Goal: Task Accomplishment & Management: Complete application form

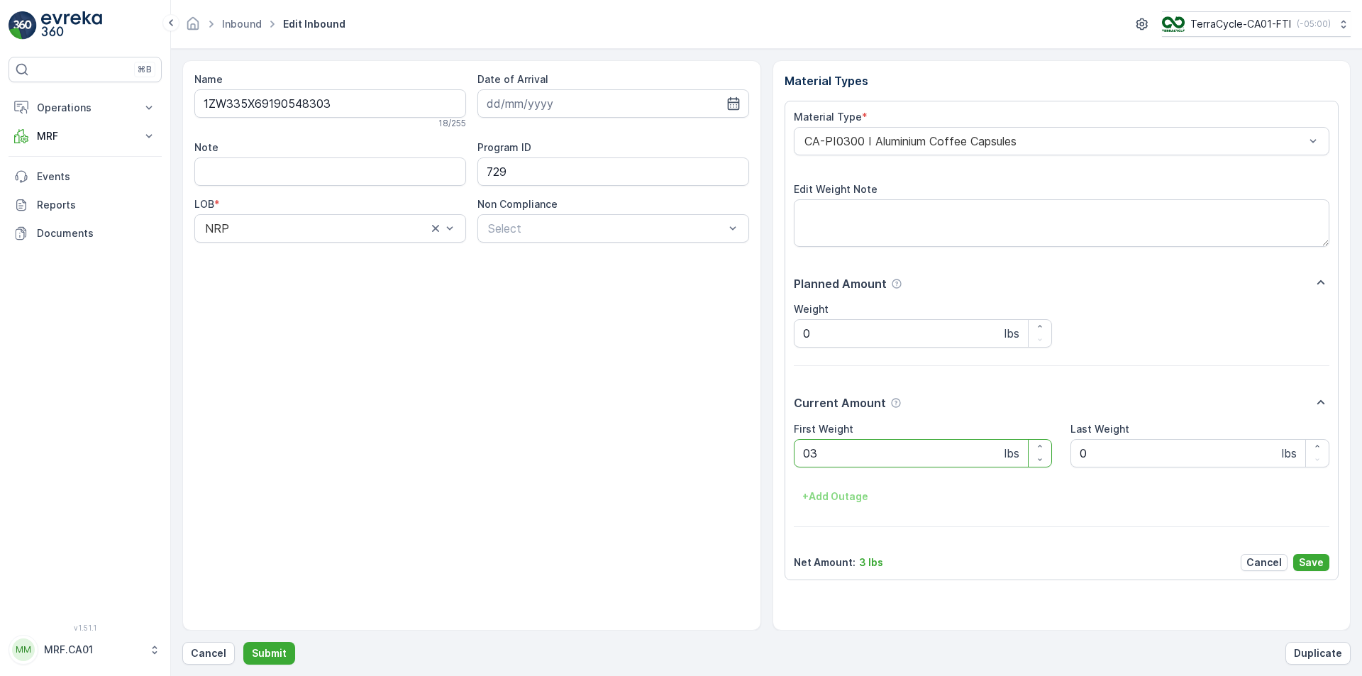
type Weight "034"
click at [243, 642] on button "Submit" at bounding box center [269, 653] width 52 height 23
type Weight "038"
click at [243, 642] on button "Submit" at bounding box center [269, 653] width 52 height 23
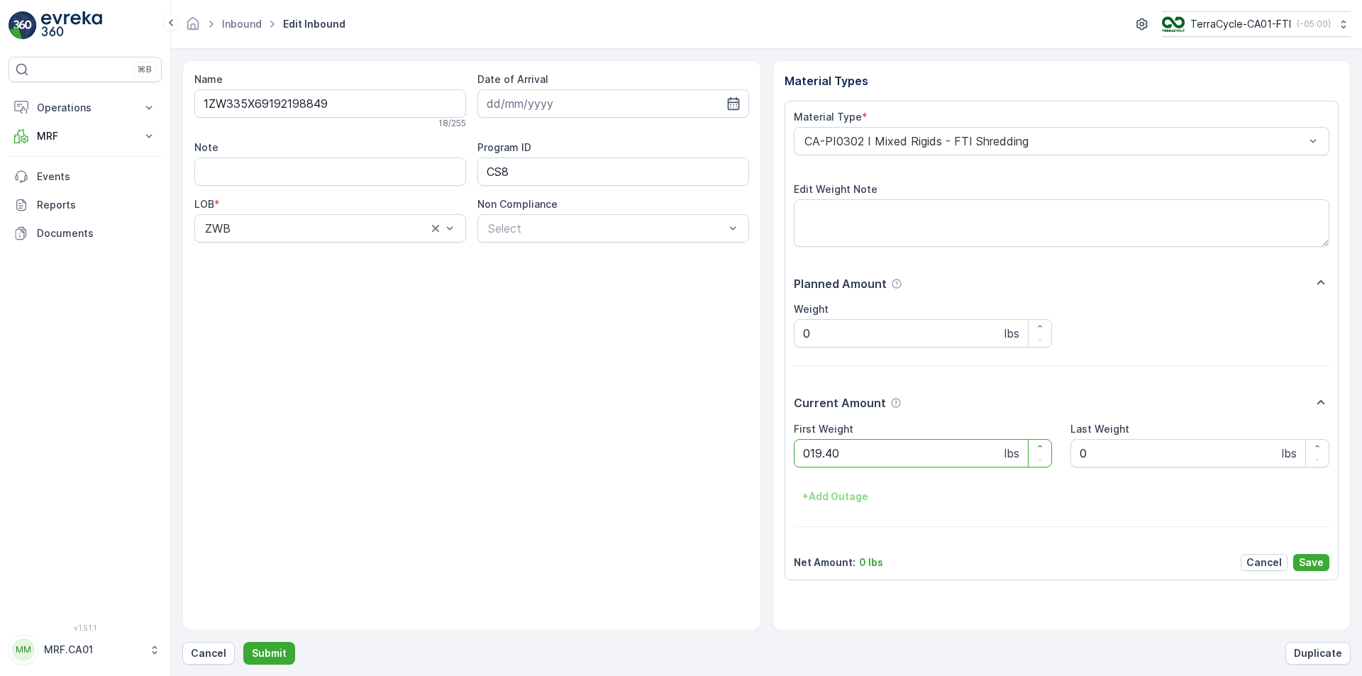
click at [243, 642] on button "Submit" at bounding box center [269, 653] width 52 height 23
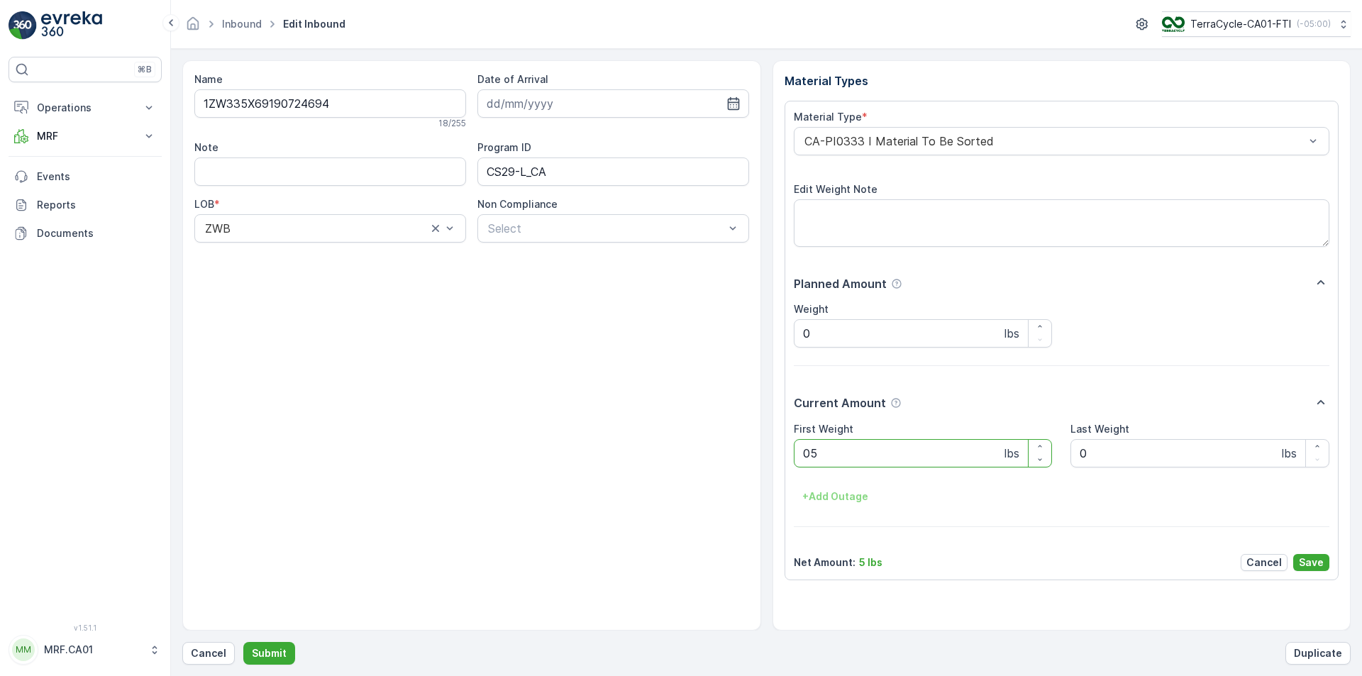
type Weight "052"
click at [243, 642] on button "Submit" at bounding box center [269, 653] width 52 height 23
type Weight "058"
click at [243, 642] on button "Submit" at bounding box center [269, 653] width 52 height 23
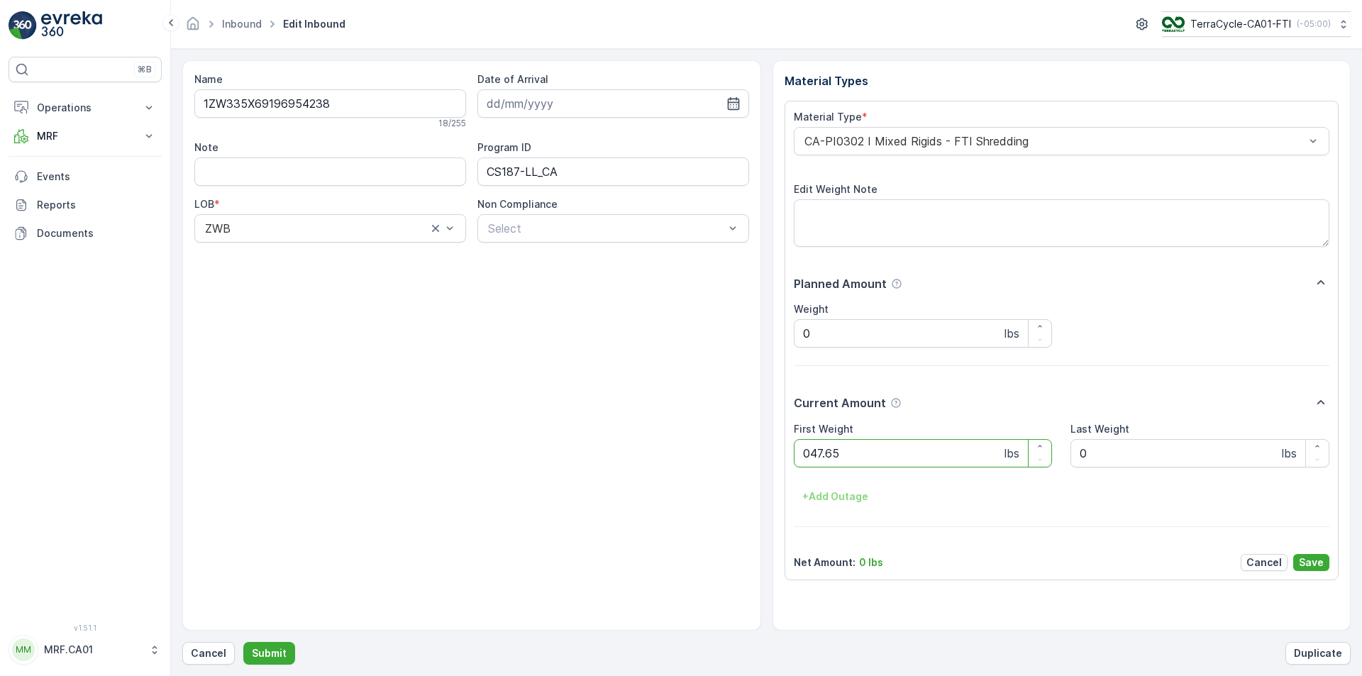
click at [243, 642] on button "Submit" at bounding box center [269, 653] width 52 height 23
type Weight "039"
click at [243, 642] on button "Submit" at bounding box center [269, 653] width 52 height 23
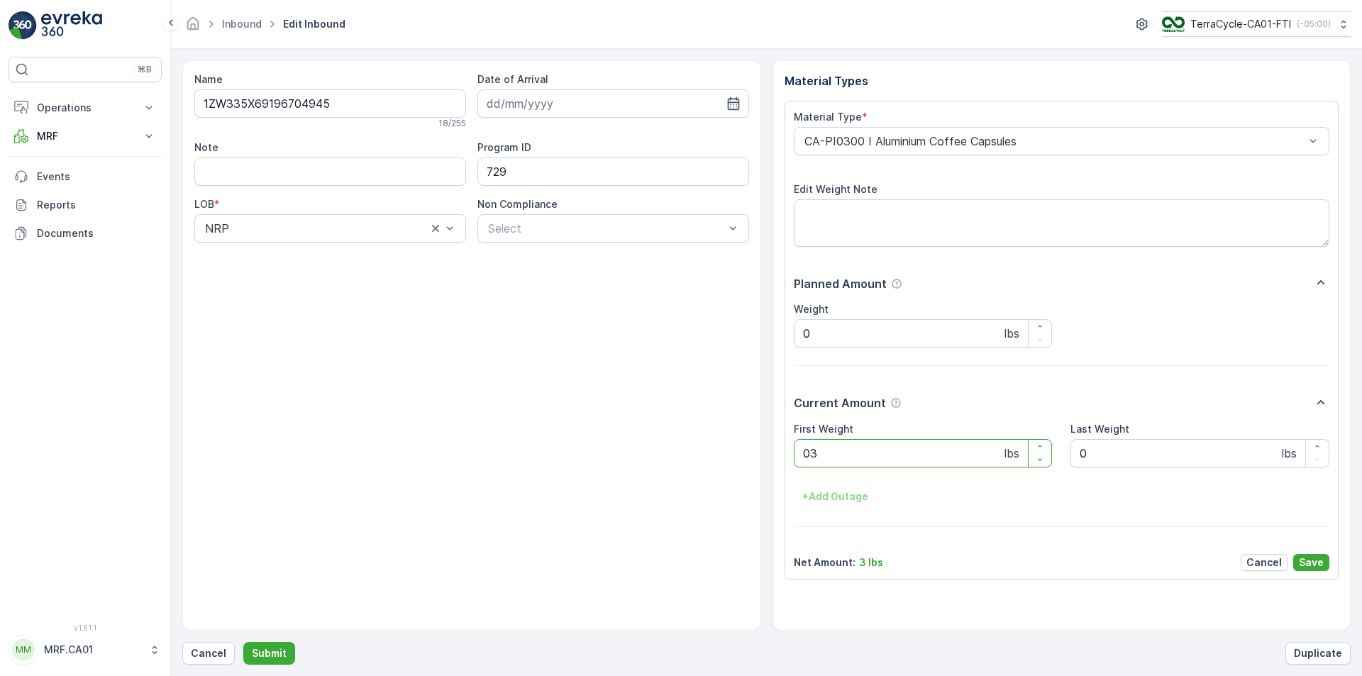
type Weight "031"
click at [243, 642] on button "Submit" at bounding box center [269, 653] width 52 height 23
type Weight "035"
click at [243, 642] on button "Submit" at bounding box center [269, 653] width 52 height 23
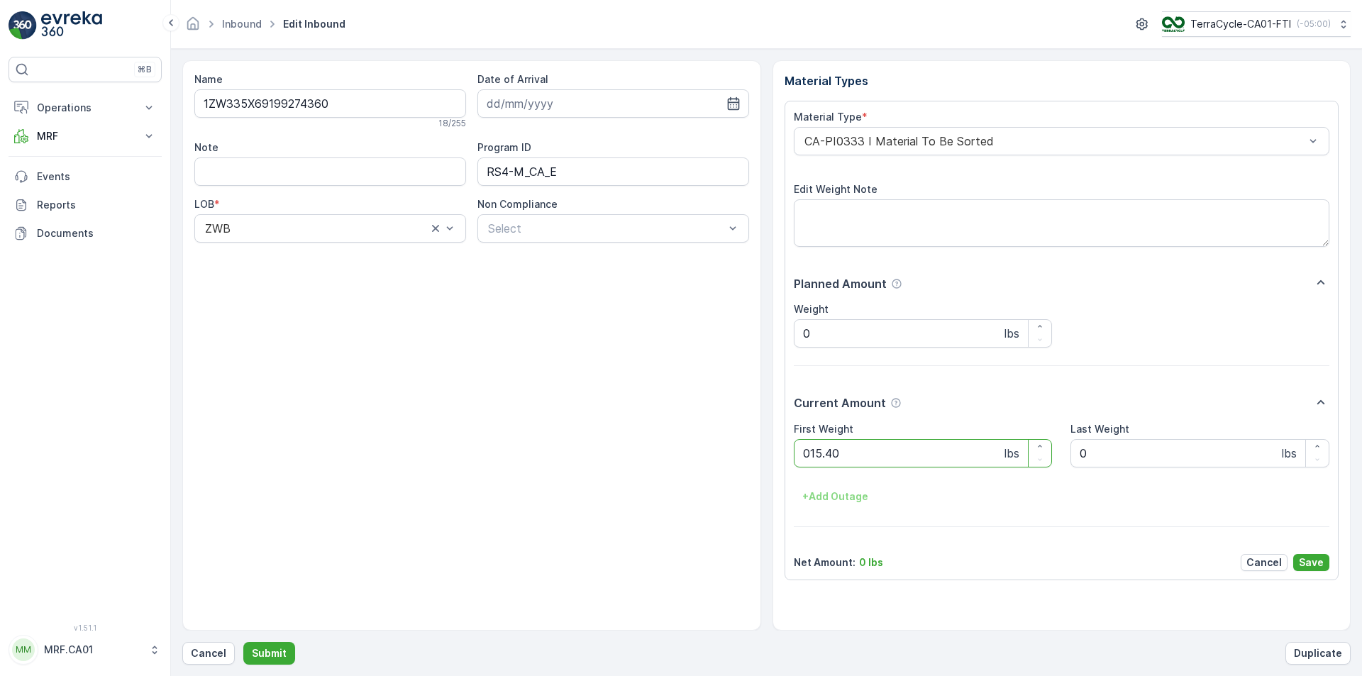
click at [243, 642] on button "Submit" at bounding box center [269, 653] width 52 height 23
type Weight "025"
click at [243, 642] on button "Submit" at bounding box center [269, 653] width 52 height 23
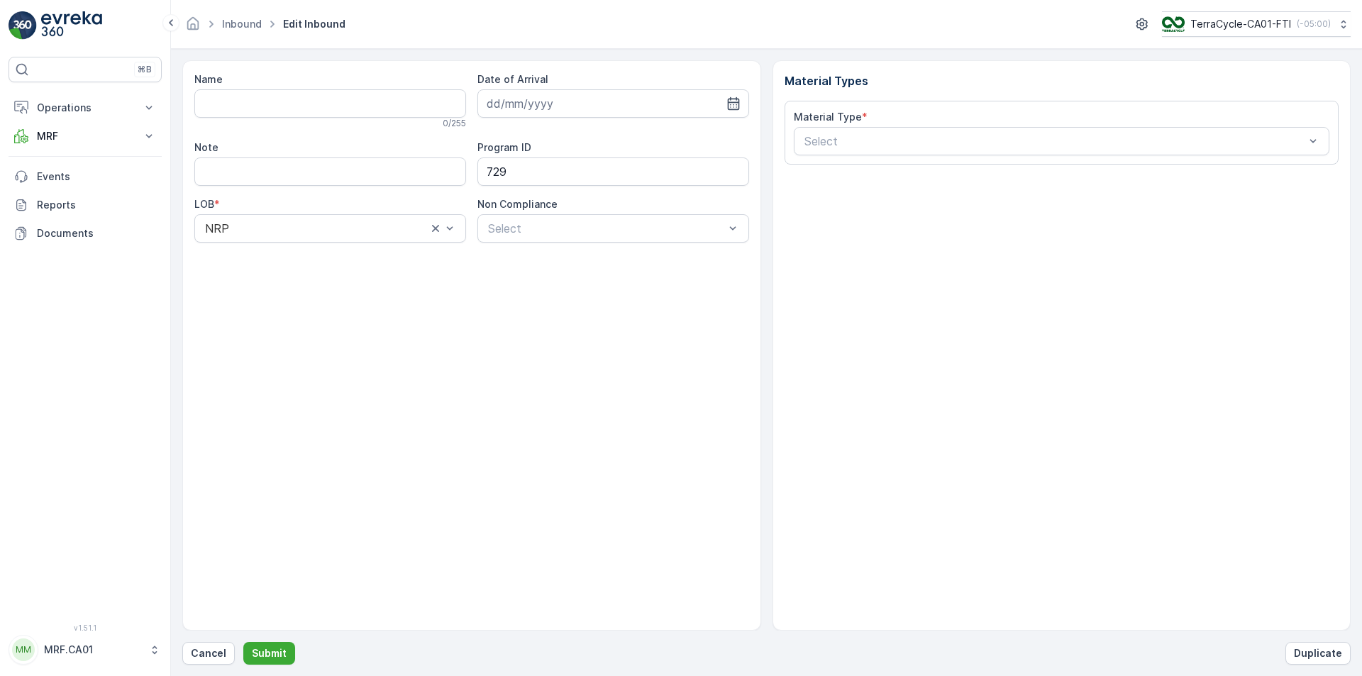
type input "1ZW335X69195774416"
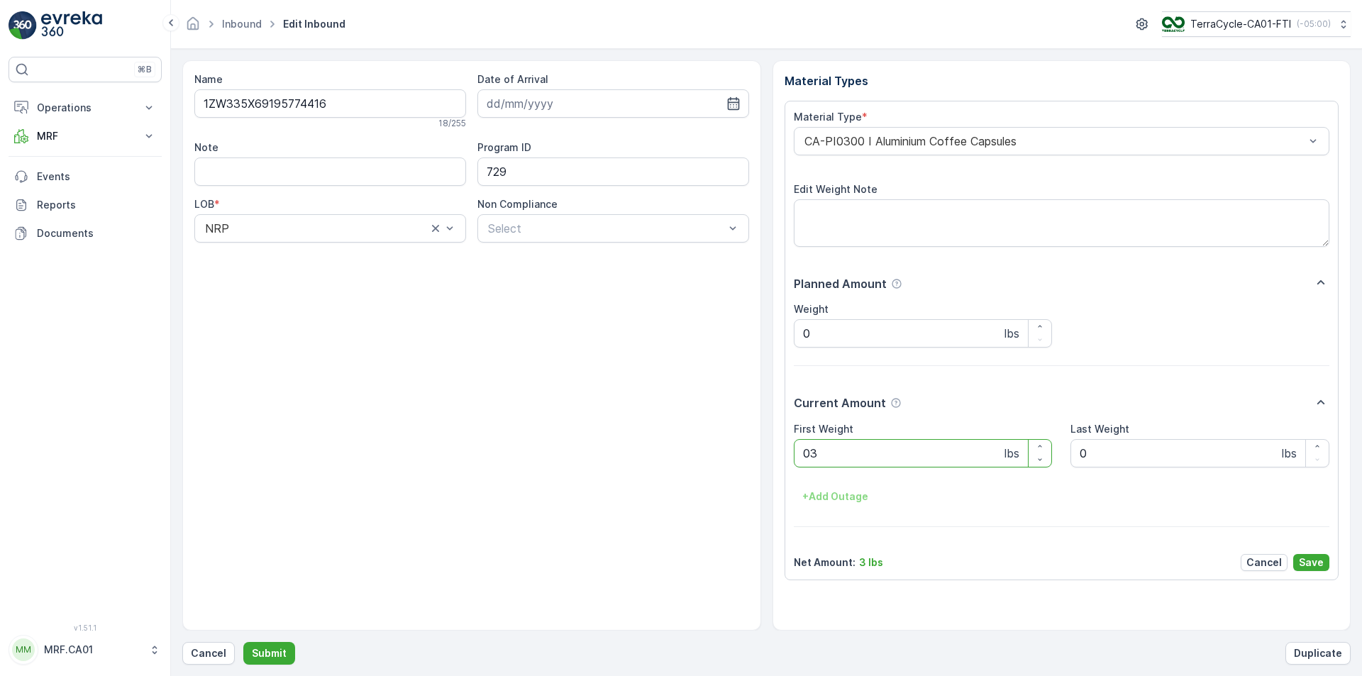
type Weight "034"
click at [243, 642] on button "Submit" at bounding box center [269, 653] width 52 height 23
type Weight "023"
click at [243, 642] on button "Submit" at bounding box center [269, 653] width 52 height 23
type Weight "029"
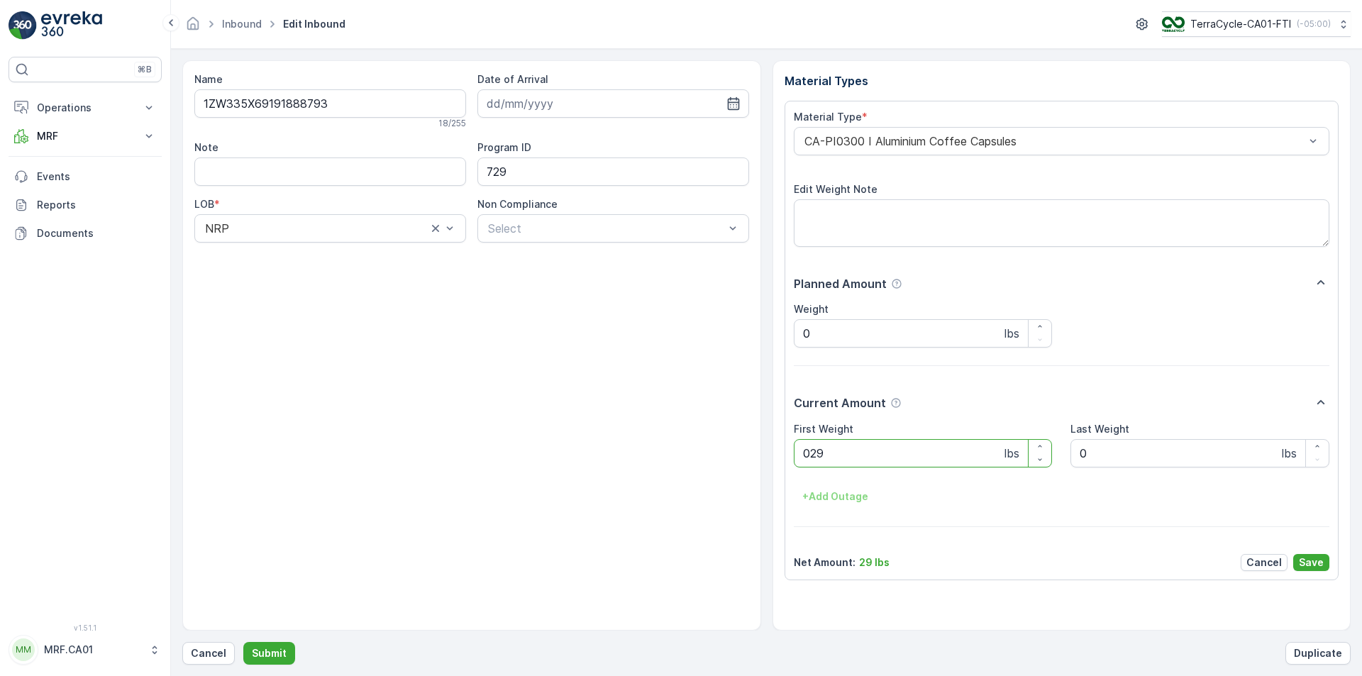
click at [243, 642] on button "Submit" at bounding box center [269, 653] width 52 height 23
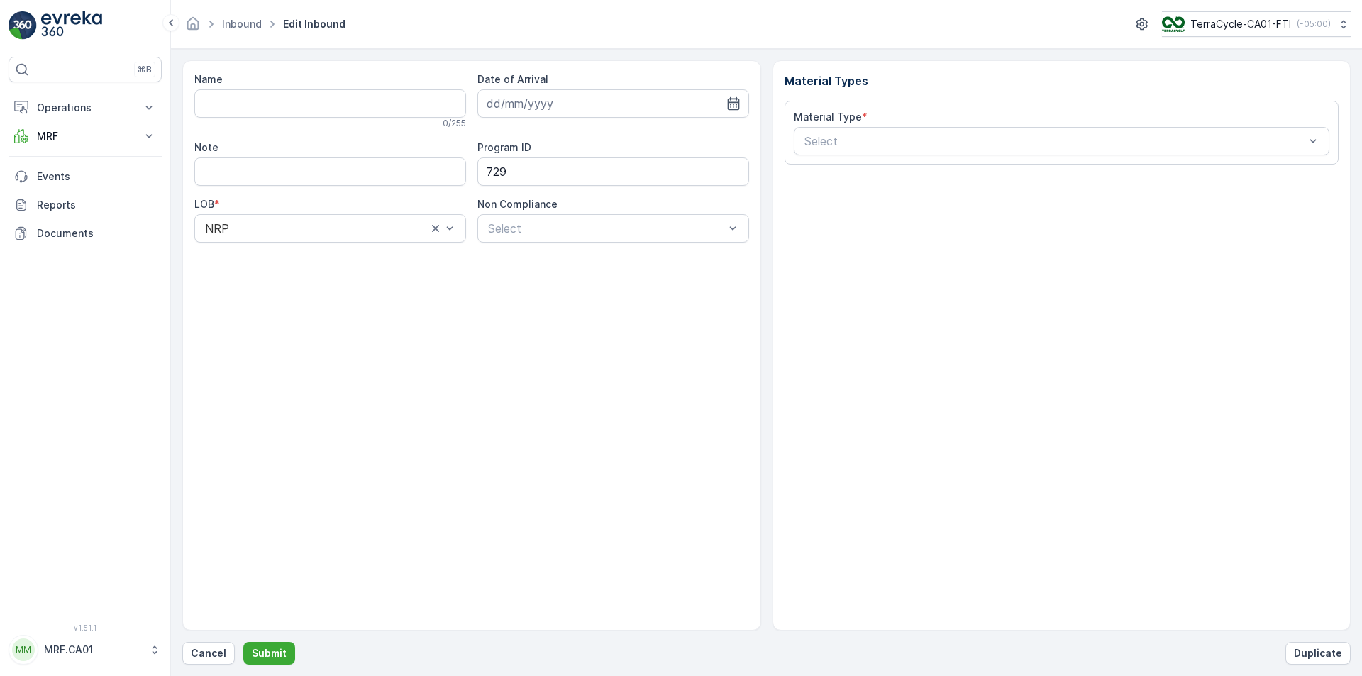
type input "1ZW335X69198158505"
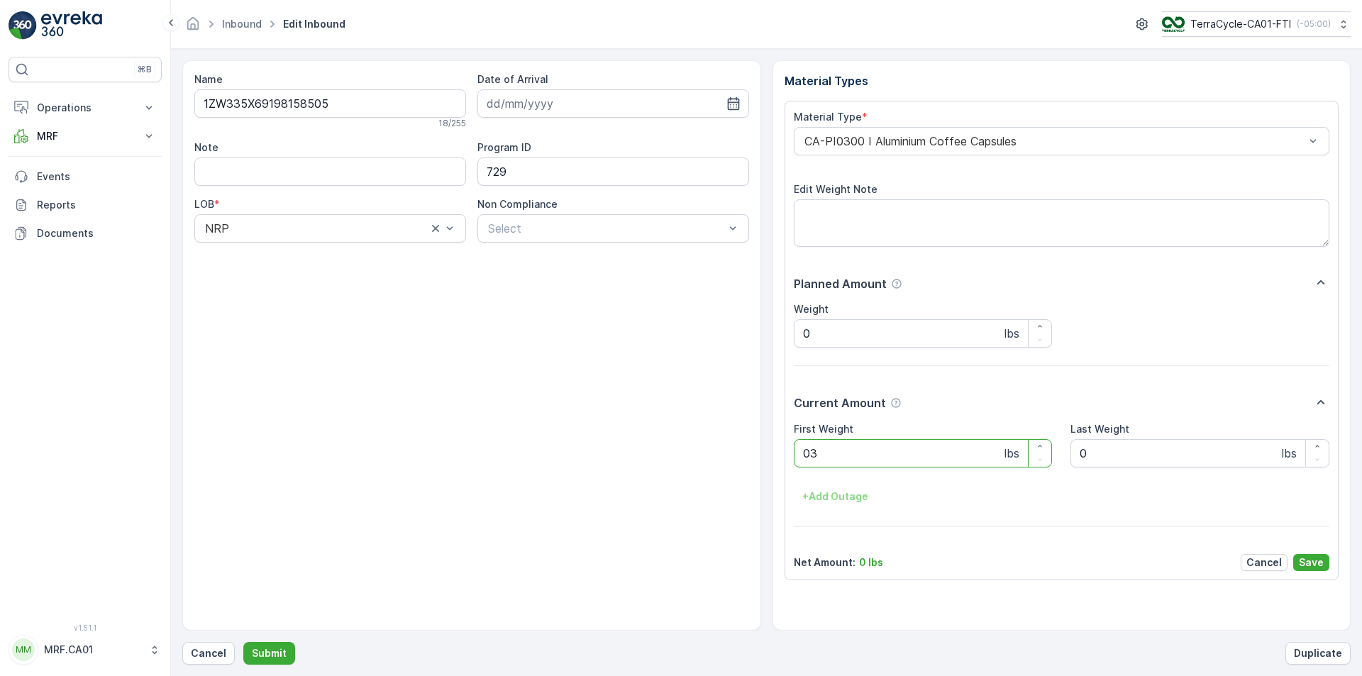
type Weight "033"
click at [243, 642] on button "Submit" at bounding box center [269, 653] width 52 height 23
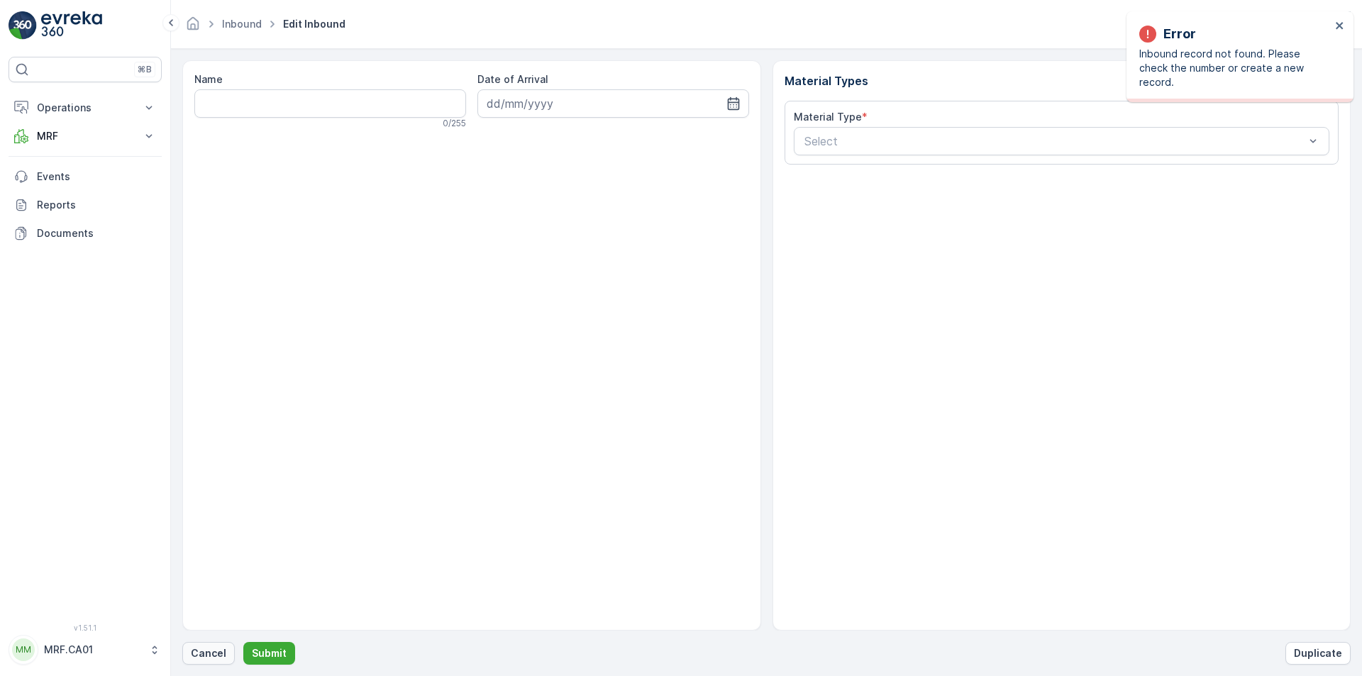
click at [218, 659] on p "Cancel" at bounding box center [208, 653] width 35 height 14
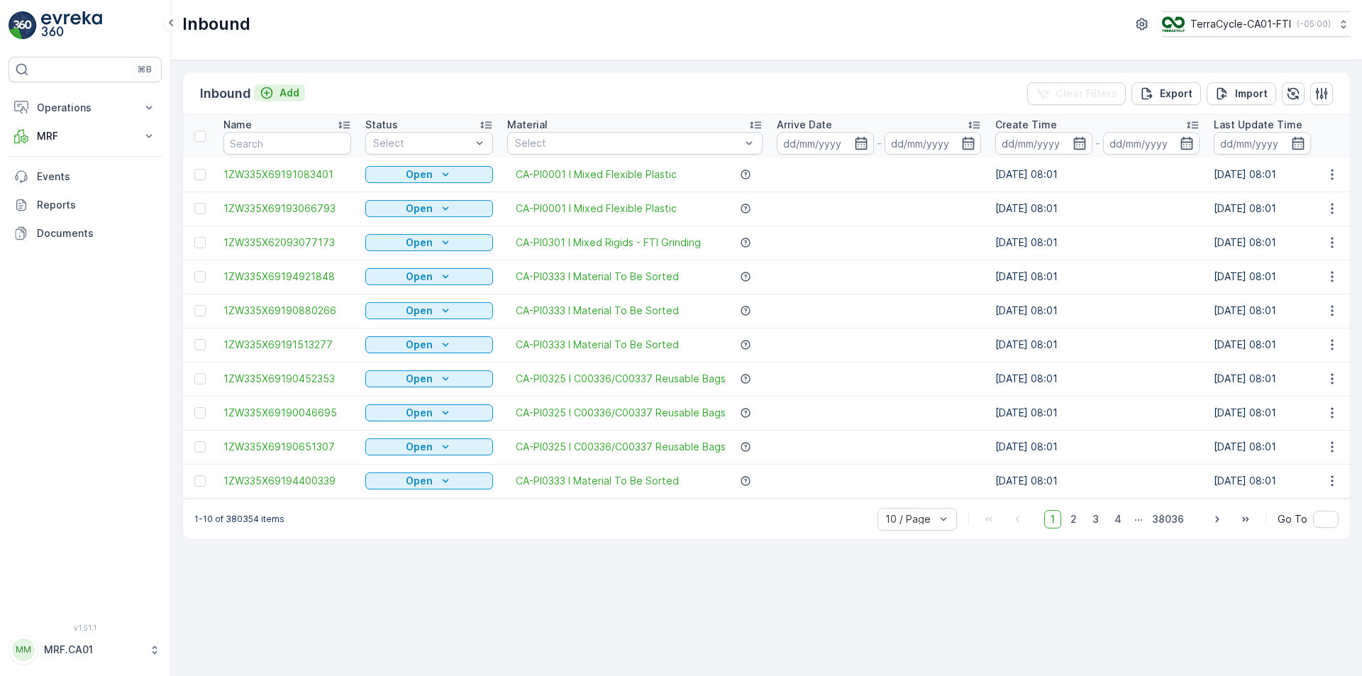
click at [291, 85] on button "Add" at bounding box center [279, 92] width 51 height 17
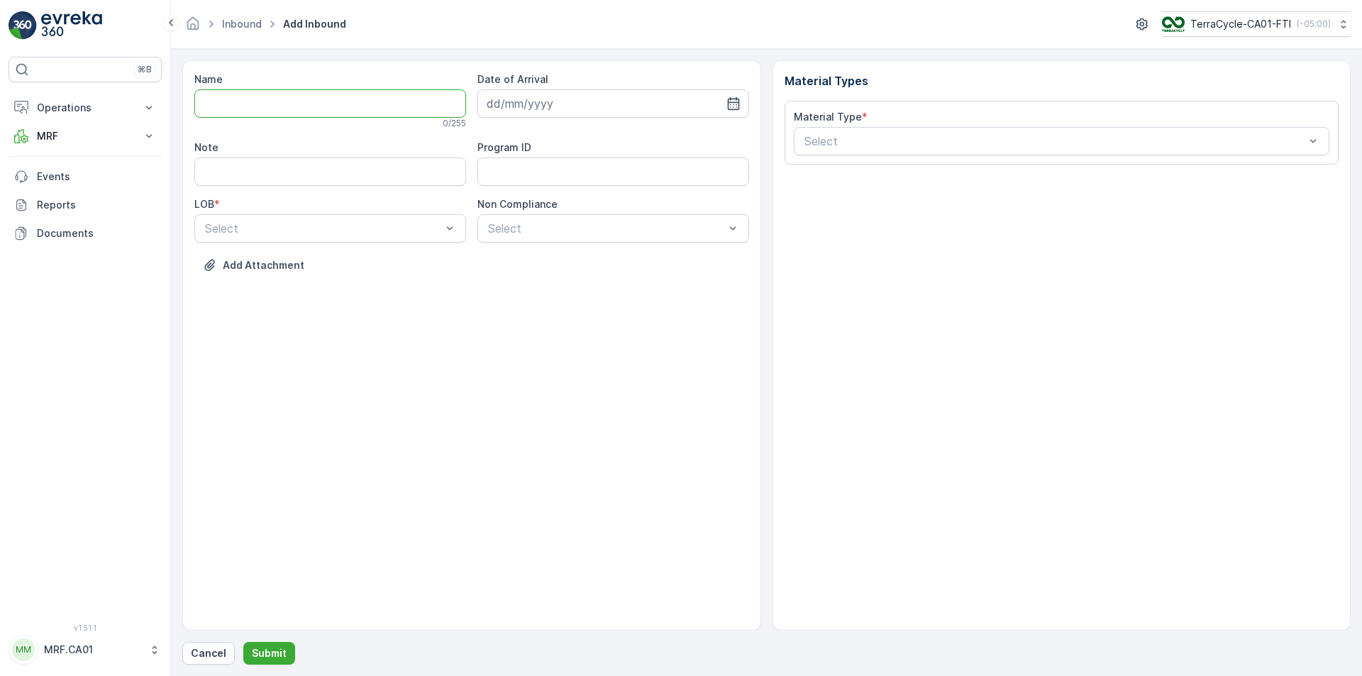
click at [305, 95] on input "Name" at bounding box center [330, 103] width 272 height 28
type input "1ZW335X69190115959"
click at [243, 642] on button "Submit" at bounding box center [269, 653] width 52 height 23
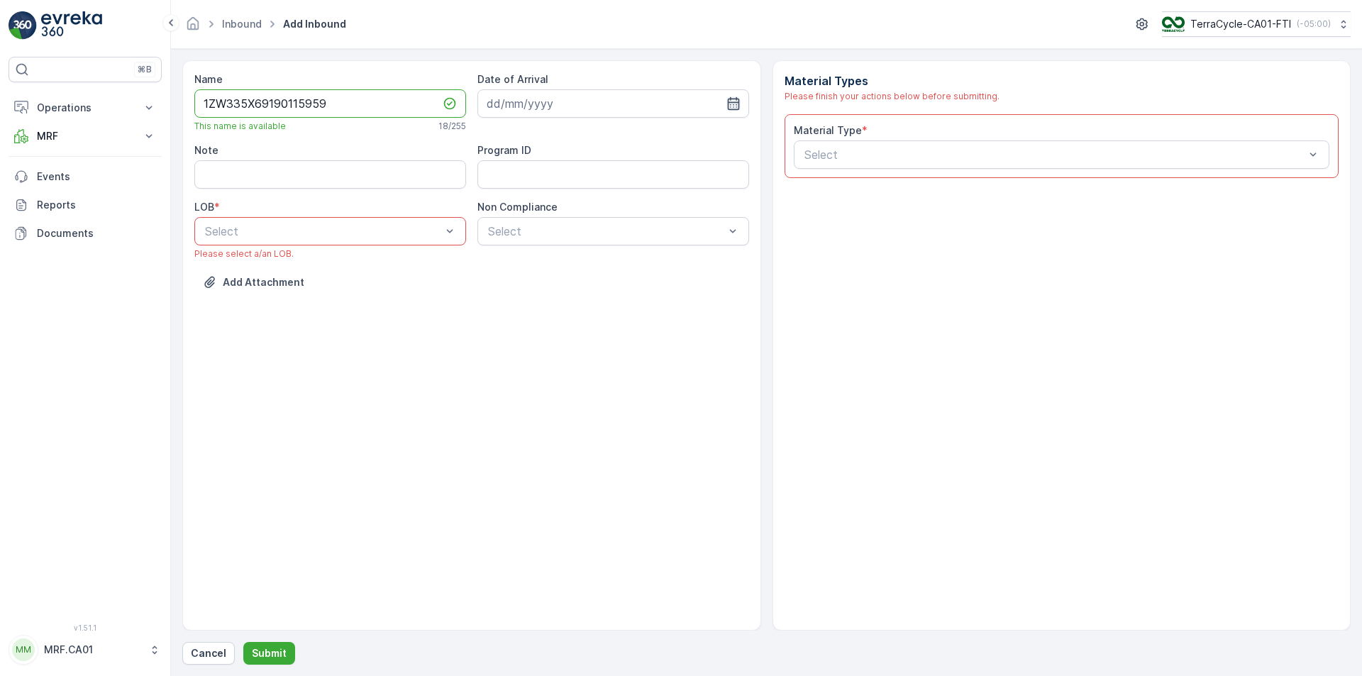
click at [731, 106] on icon "button" at bounding box center [733, 103] width 14 height 14
drag, startPoint x: 526, startPoint y: 312, endPoint x: 523, endPoint y: 304, distance: 9.2
click at [526, 311] on div "29" at bounding box center [527, 307] width 23 height 23
type input "[DATE]"
click at [369, 240] on div "Select" at bounding box center [330, 231] width 272 height 28
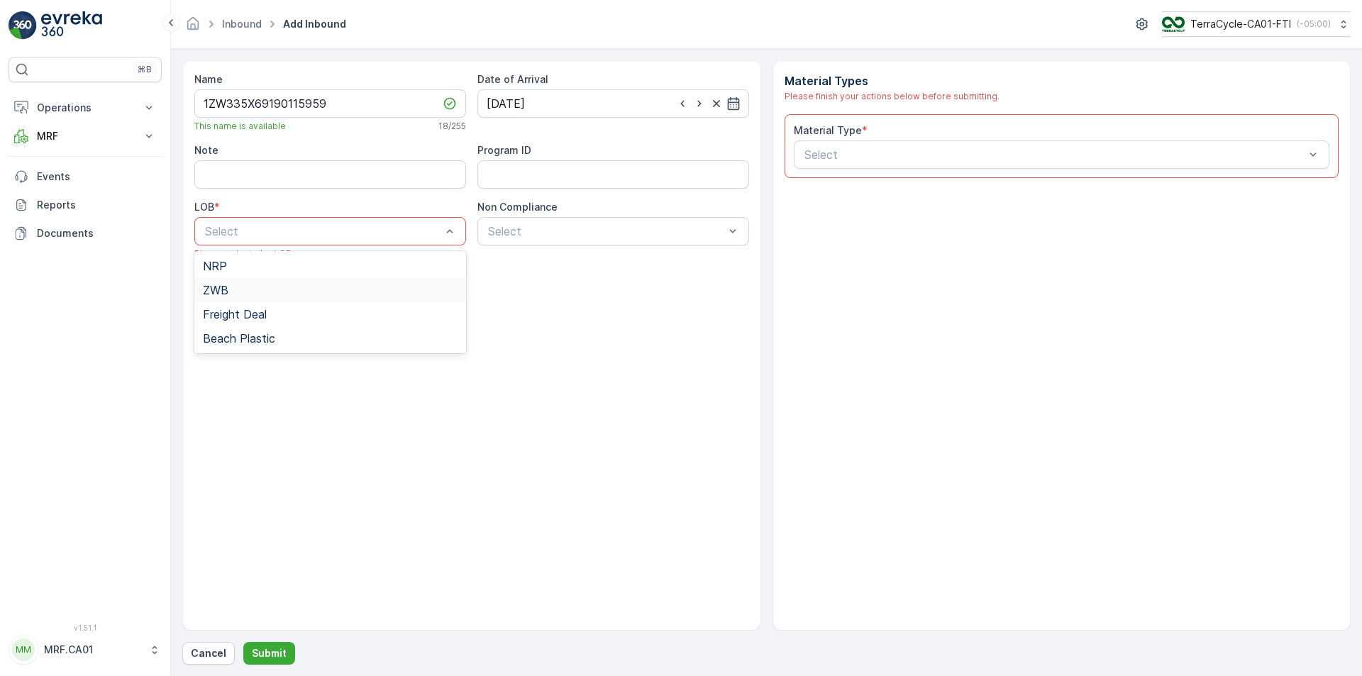
click at [365, 289] on div "ZWB" at bounding box center [330, 290] width 255 height 13
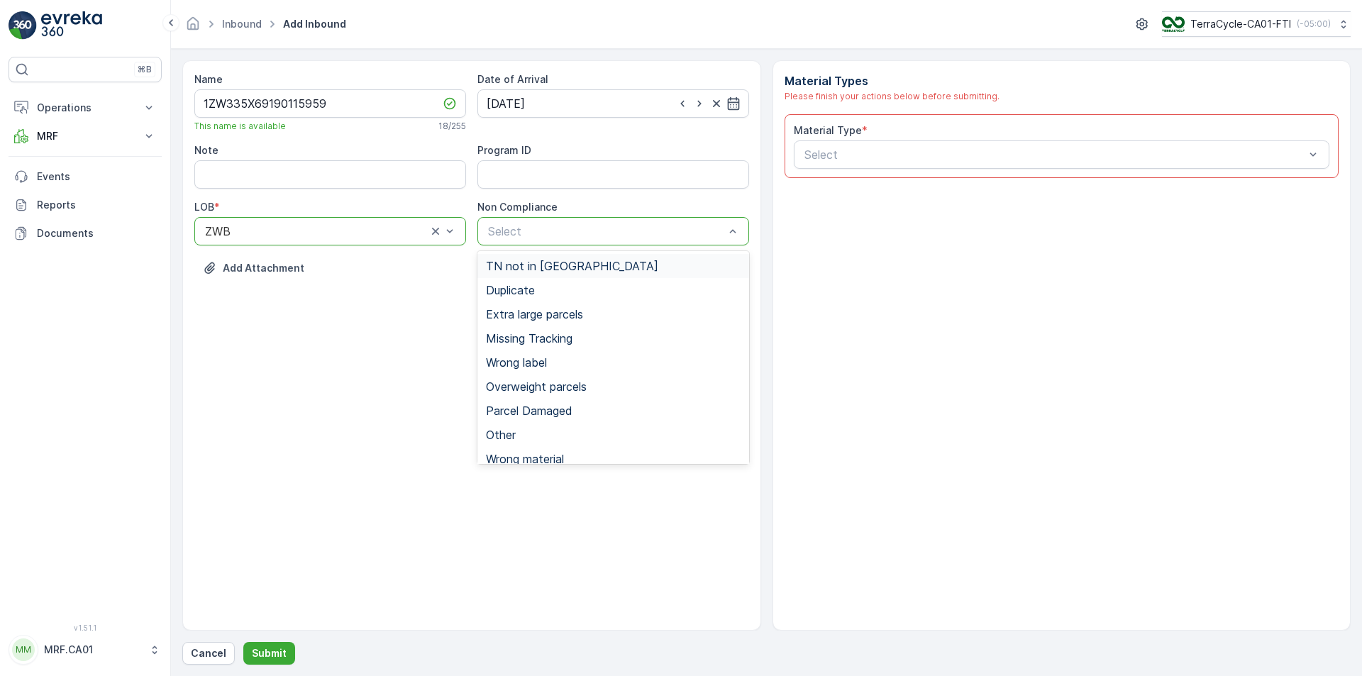
drag, startPoint x: 525, startPoint y: 262, endPoint x: 533, endPoint y: 253, distance: 13.1
click at [526, 258] on div "TN not in [GEOGRAPHIC_DATA]" at bounding box center [613, 266] width 272 height 24
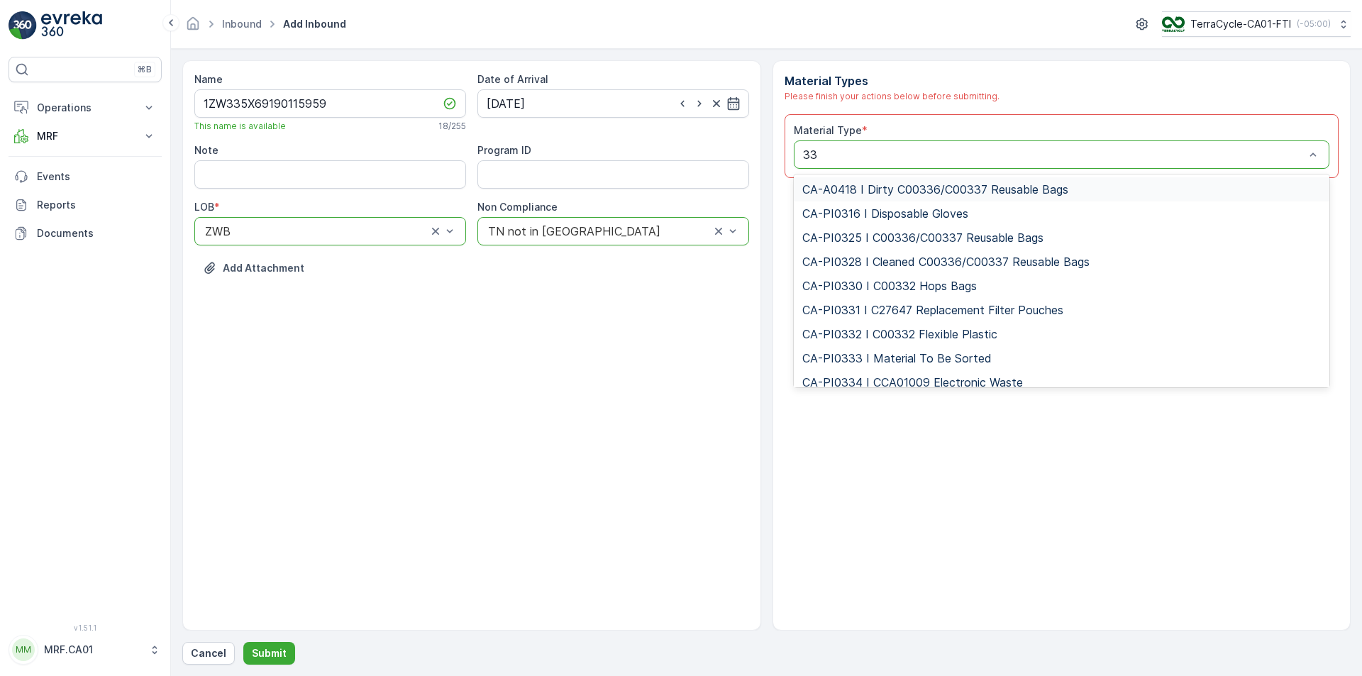
type input "333"
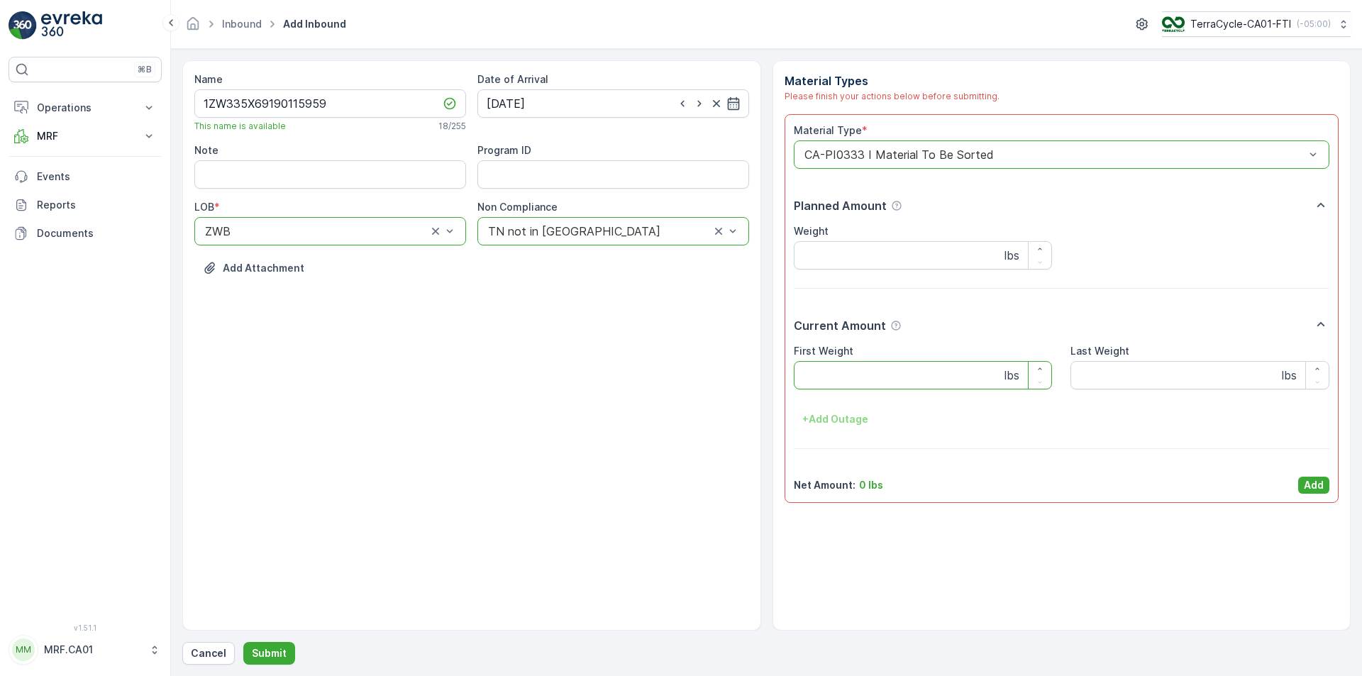
click at [846, 374] on Weight "First Weight" at bounding box center [923, 375] width 259 height 28
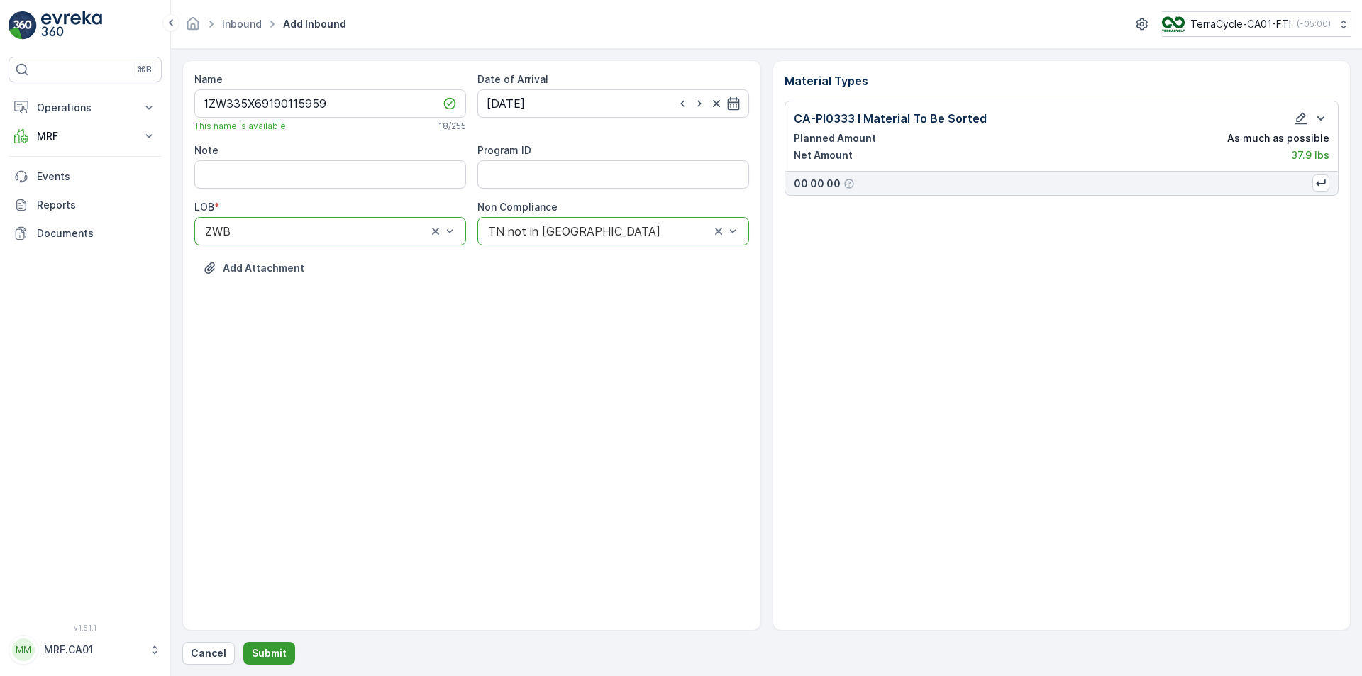
click at [255, 653] on p "Submit" at bounding box center [269, 653] width 35 height 14
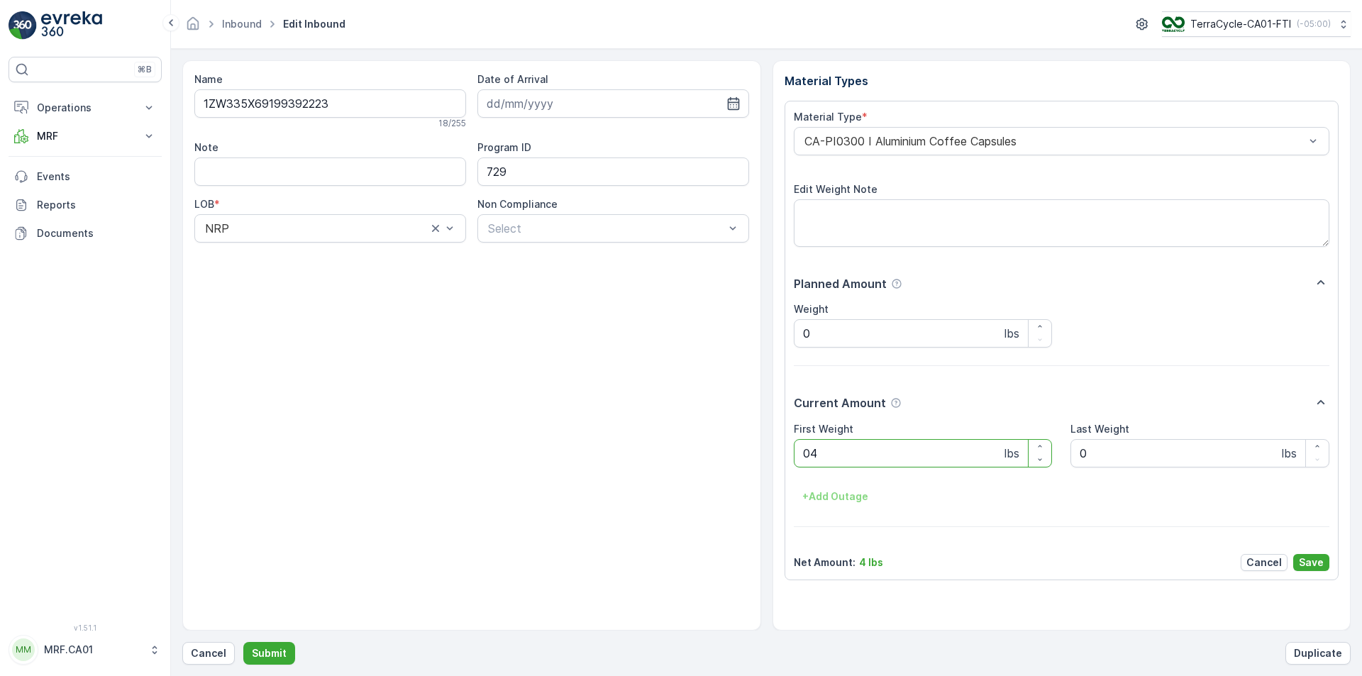
type Weight "041"
click at [243, 642] on button "Submit" at bounding box center [269, 653] width 52 height 23
type Weight "028"
click at [243, 642] on button "Submit" at bounding box center [269, 653] width 52 height 23
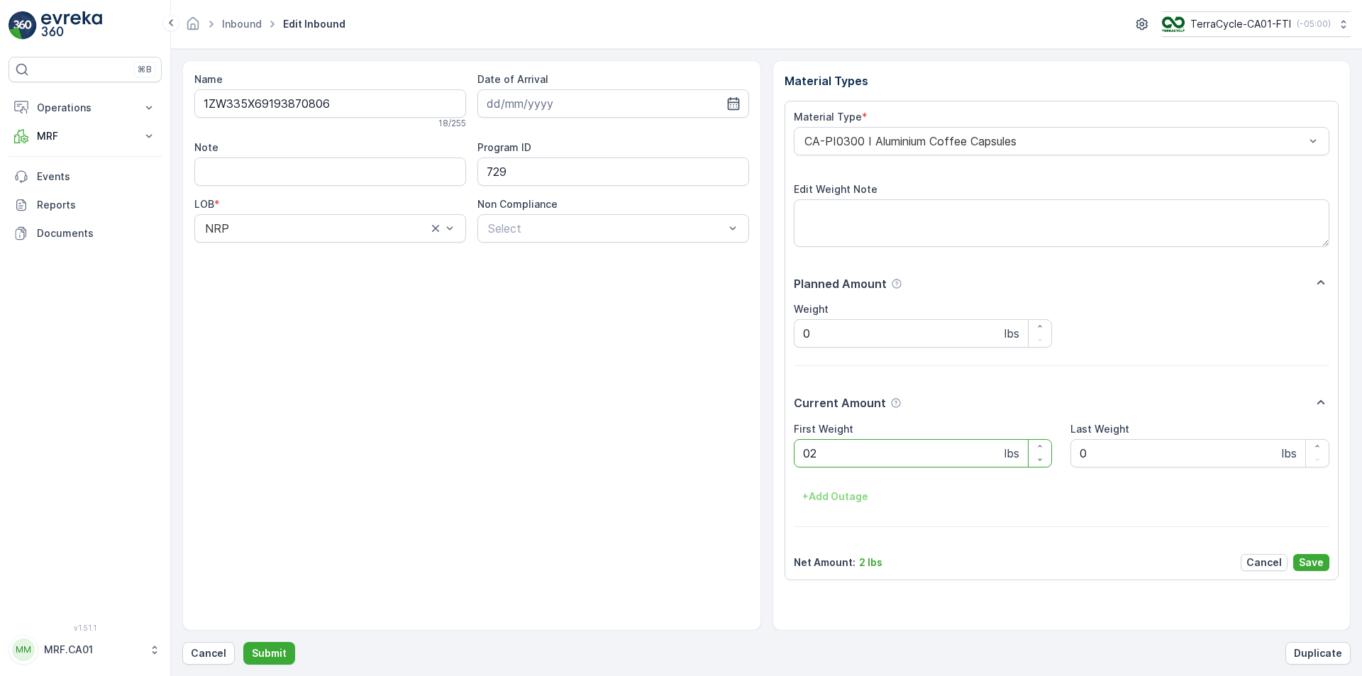
type Weight "029"
click at [243, 642] on button "Submit" at bounding box center [269, 653] width 52 height 23
type Weight "035"
click at [243, 642] on button "Submit" at bounding box center [269, 653] width 52 height 23
type Weight "035"
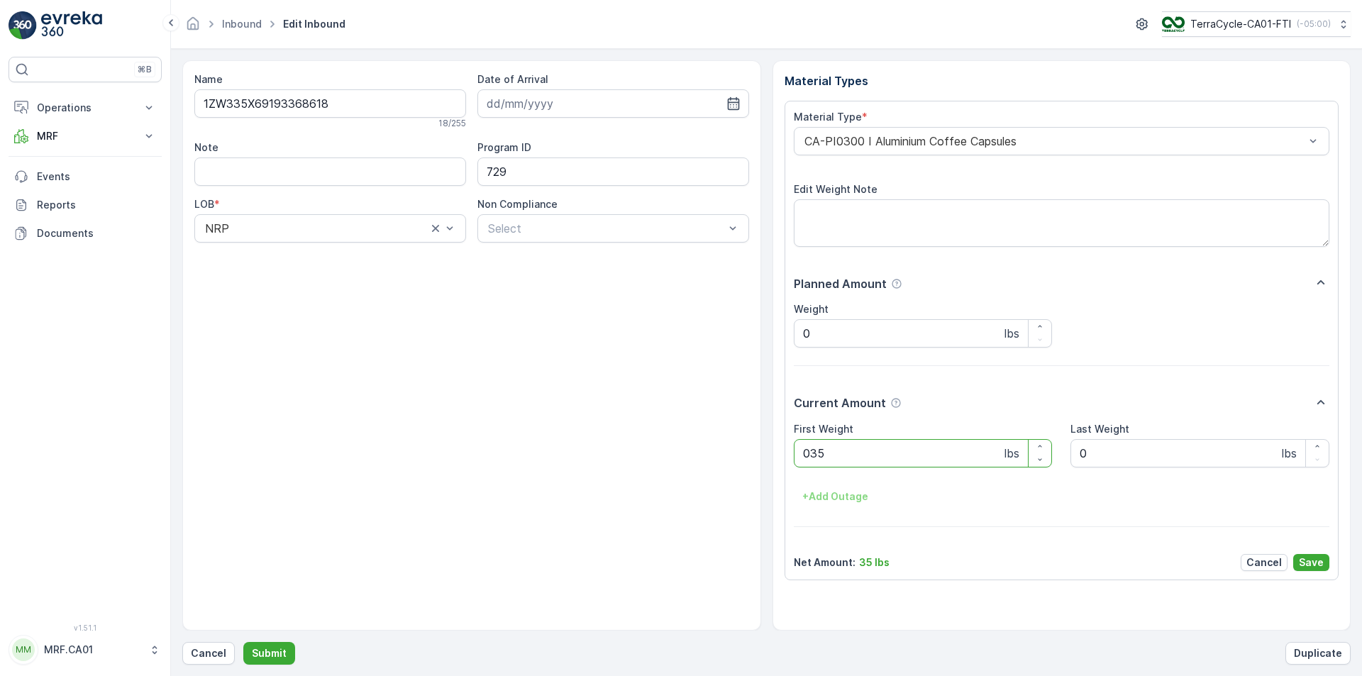
click at [243, 642] on button "Submit" at bounding box center [269, 653] width 52 height 23
type Weight "035"
click at [243, 642] on button "Submit" at bounding box center [269, 653] width 52 height 23
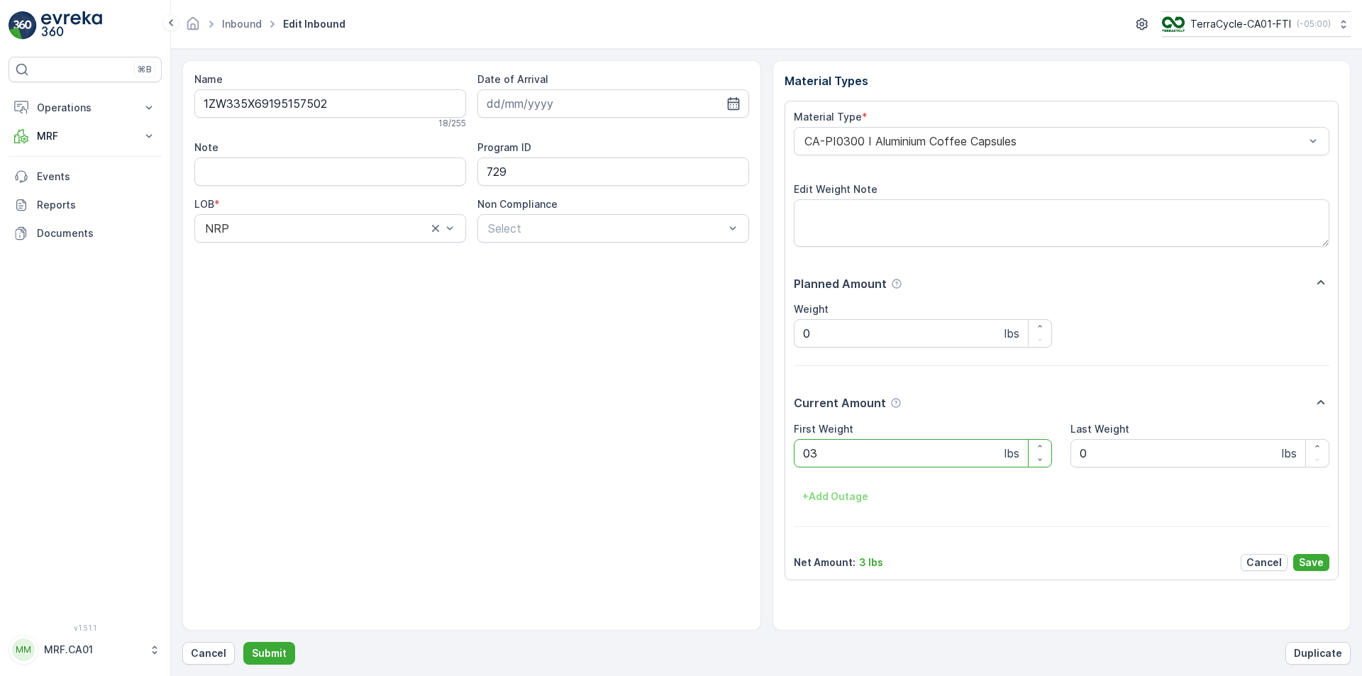
type Weight "035"
click at [243, 642] on button "Submit" at bounding box center [269, 653] width 52 height 23
type Weight "031"
click at [243, 642] on button "Submit" at bounding box center [269, 653] width 52 height 23
type Weight "034"
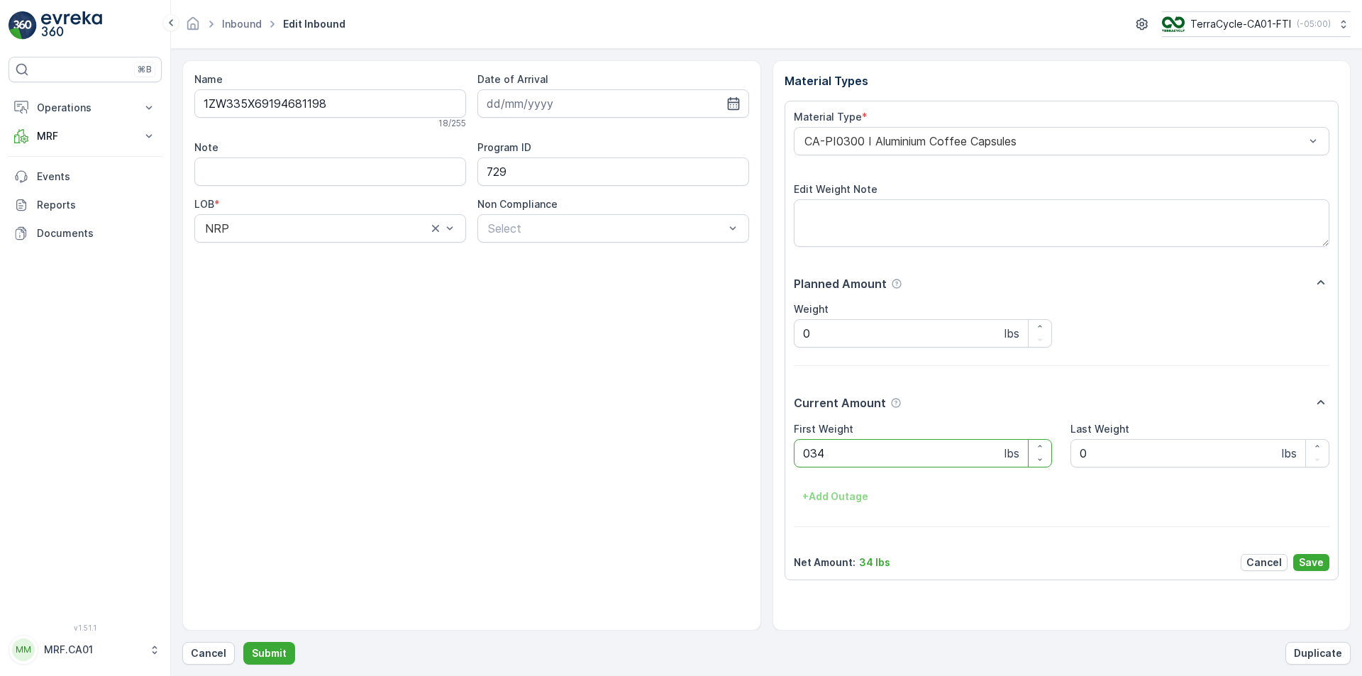
click at [243, 642] on button "Submit" at bounding box center [269, 653] width 52 height 23
type Weight "031"
click at [243, 642] on button "Submit" at bounding box center [269, 653] width 52 height 23
type Weight "028"
click at [243, 642] on button "Submit" at bounding box center [269, 653] width 52 height 23
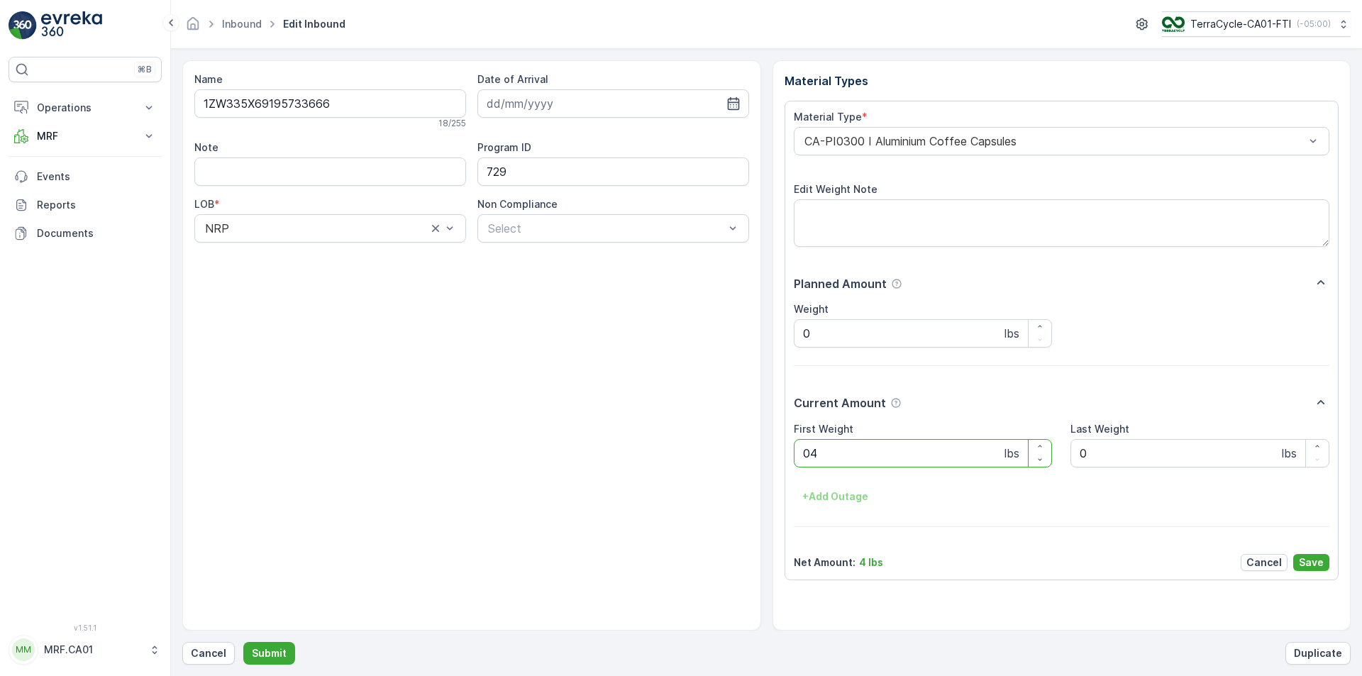
type Weight "041"
click at [243, 642] on button "Submit" at bounding box center [269, 653] width 52 height 23
type Weight "038"
click at [243, 642] on button "Submit" at bounding box center [269, 653] width 52 height 23
type Weight "013"
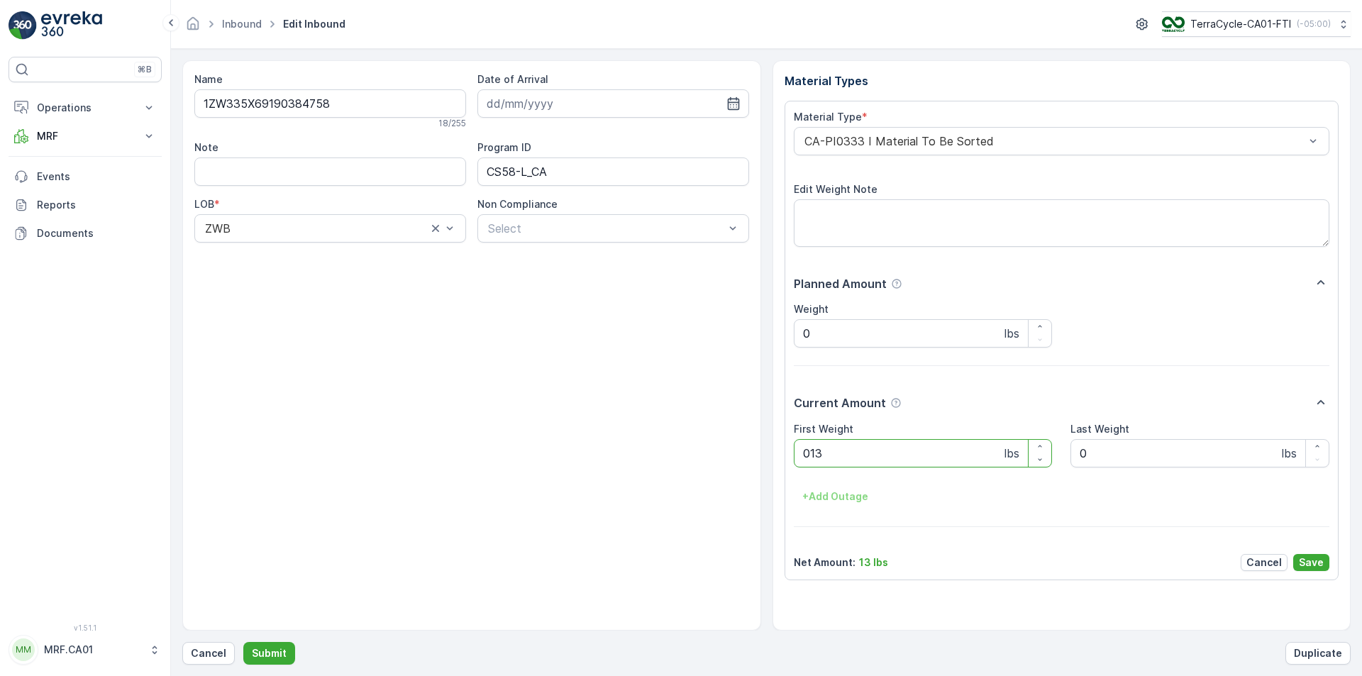
click at [243, 642] on button "Submit" at bounding box center [269, 653] width 52 height 23
type Weight "023"
click at [243, 642] on button "Submit" at bounding box center [269, 653] width 52 height 23
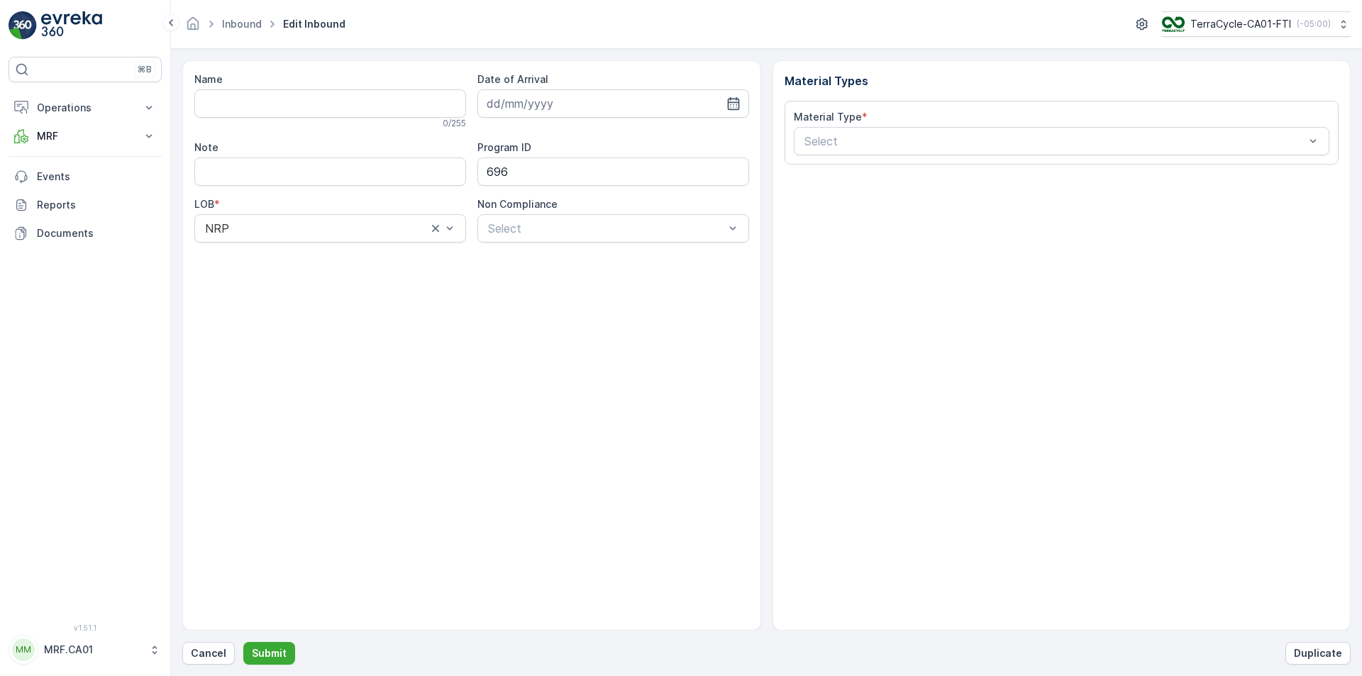
type input "1ZW335X69192277183"
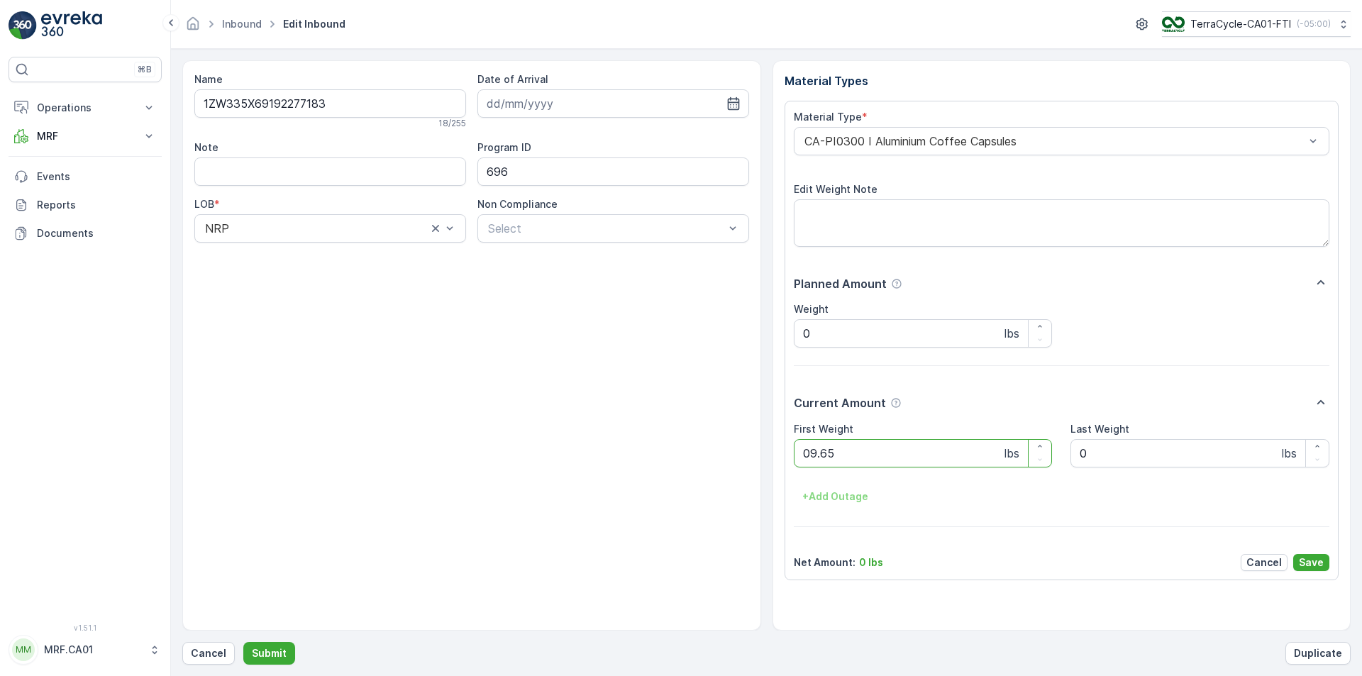
click at [243, 642] on button "Submit" at bounding box center [269, 653] width 52 height 23
type Weight "025"
click at [243, 642] on button "Submit" at bounding box center [269, 653] width 52 height 23
type Weight "025"
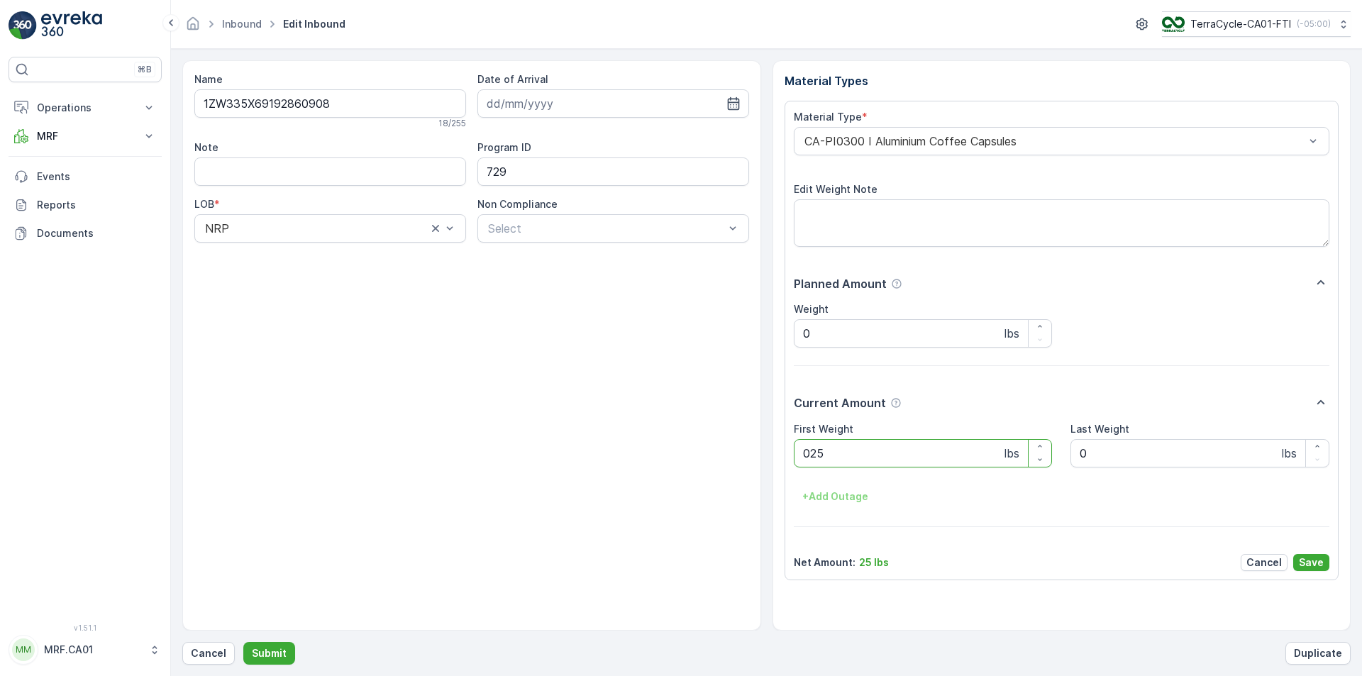
click at [243, 642] on button "Submit" at bounding box center [269, 653] width 52 height 23
type Weight "043"
click at [243, 642] on button "Submit" at bounding box center [269, 653] width 52 height 23
type Weight "032"
click at [243, 642] on button "Submit" at bounding box center [269, 653] width 52 height 23
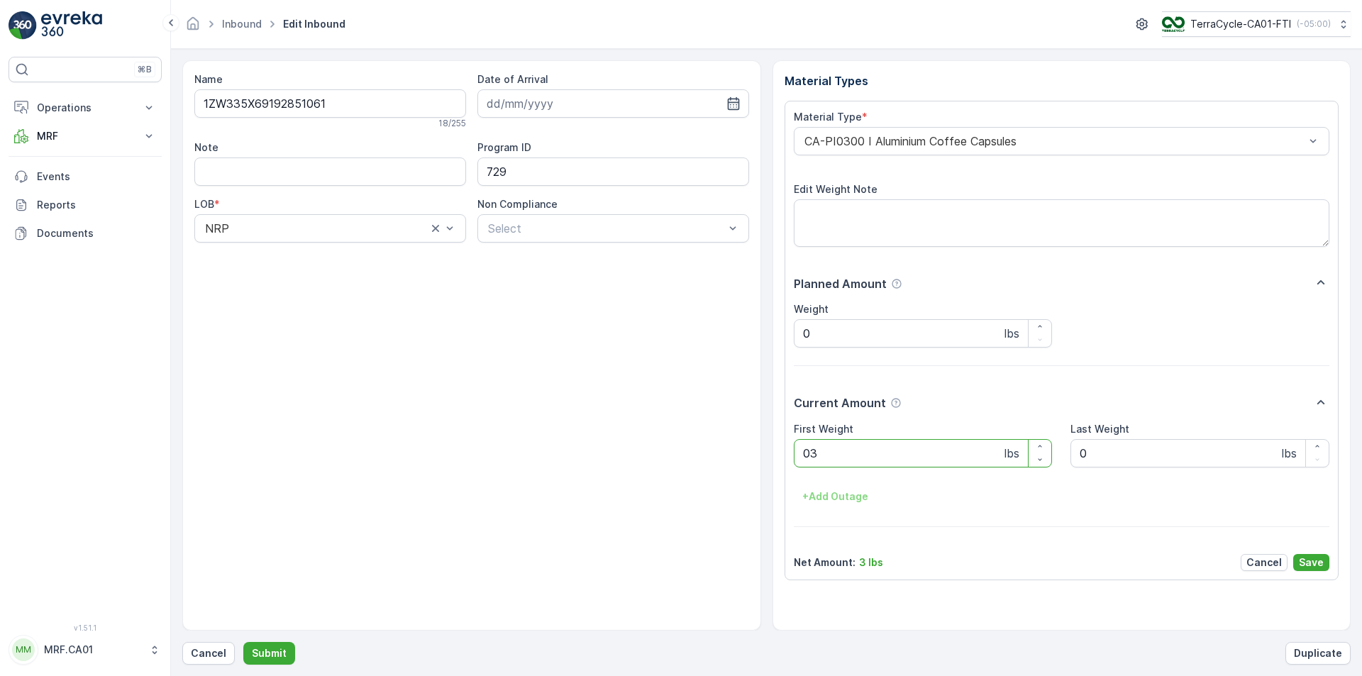
type Weight "031"
click at [243, 642] on button "Submit" at bounding box center [269, 653] width 52 height 23
type Weight "035"
click at [243, 642] on button "Submit" at bounding box center [269, 653] width 52 height 23
type Weight "068"
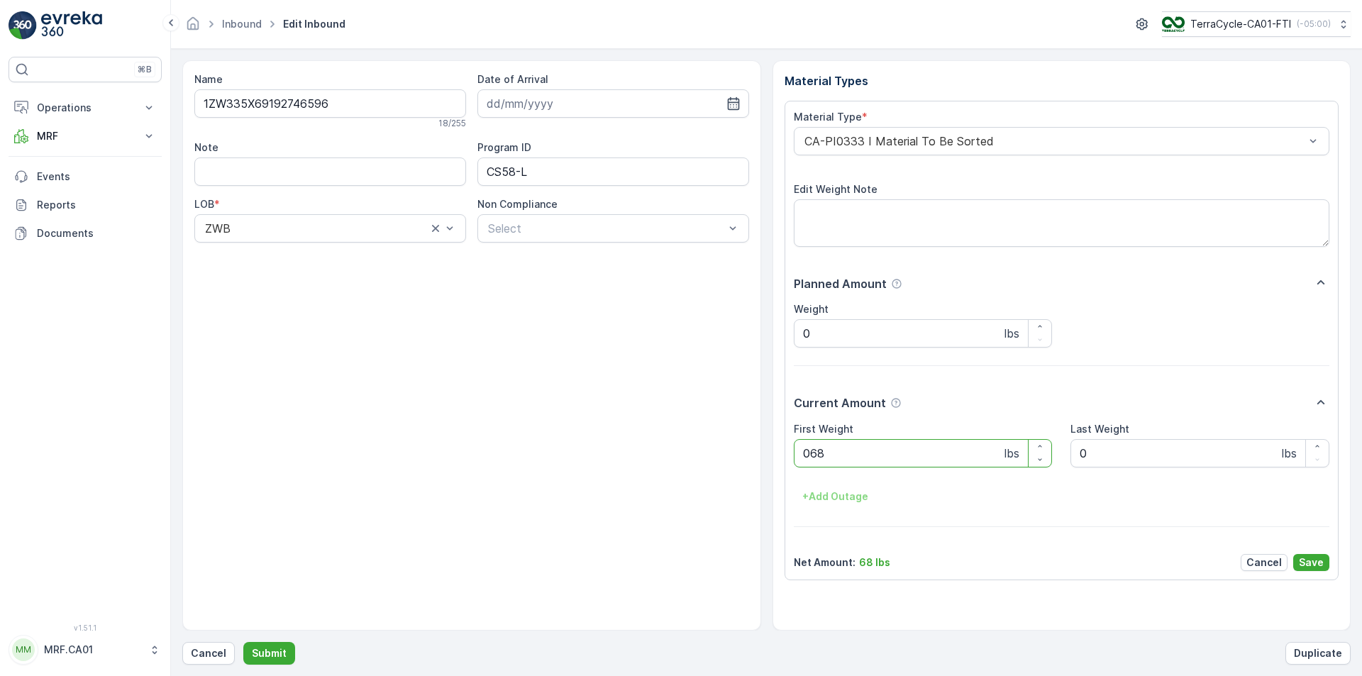
click at [243, 642] on button "Submit" at bounding box center [269, 653] width 52 height 23
type Weight "044"
click at [243, 642] on button "Submit" at bounding box center [269, 653] width 52 height 23
type Weight "033"
click at [243, 642] on button "Submit" at bounding box center [269, 653] width 52 height 23
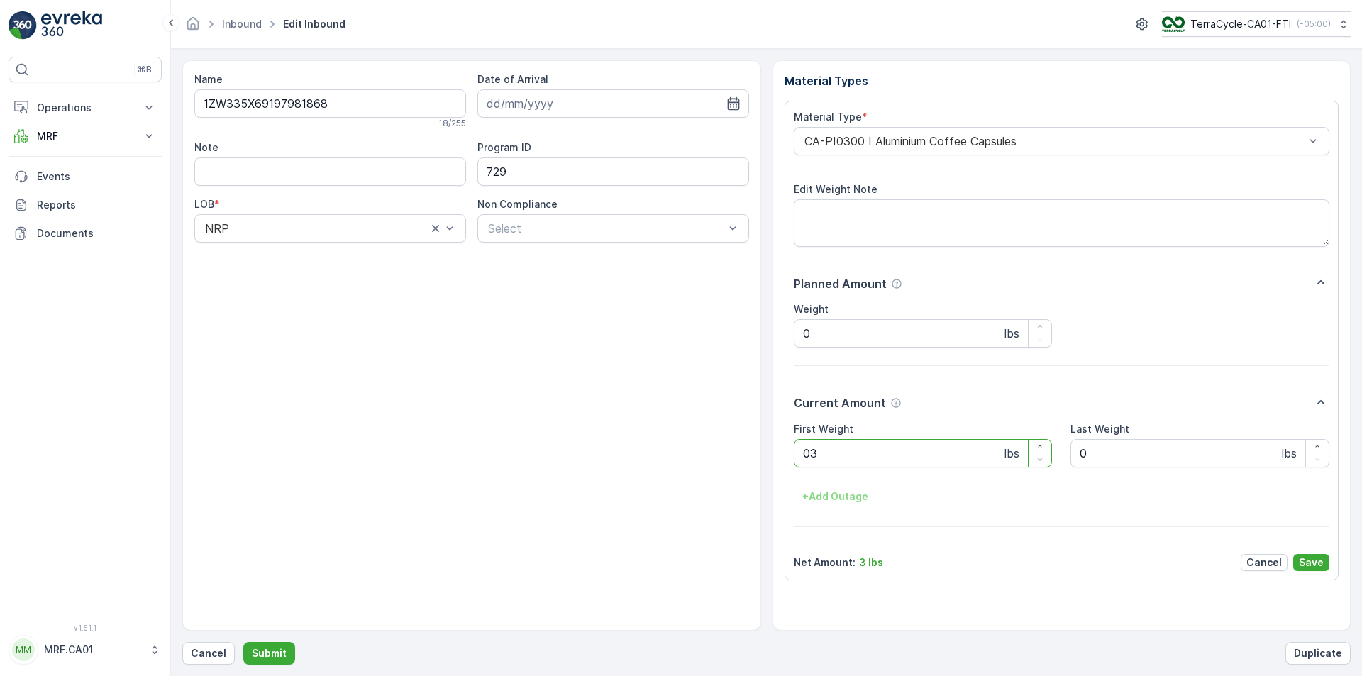
type Weight "030"
click at [243, 642] on button "Submit" at bounding box center [269, 653] width 52 height 23
type Weight "021"
click at [243, 642] on button "Submit" at bounding box center [269, 653] width 52 height 23
type Weight "045"
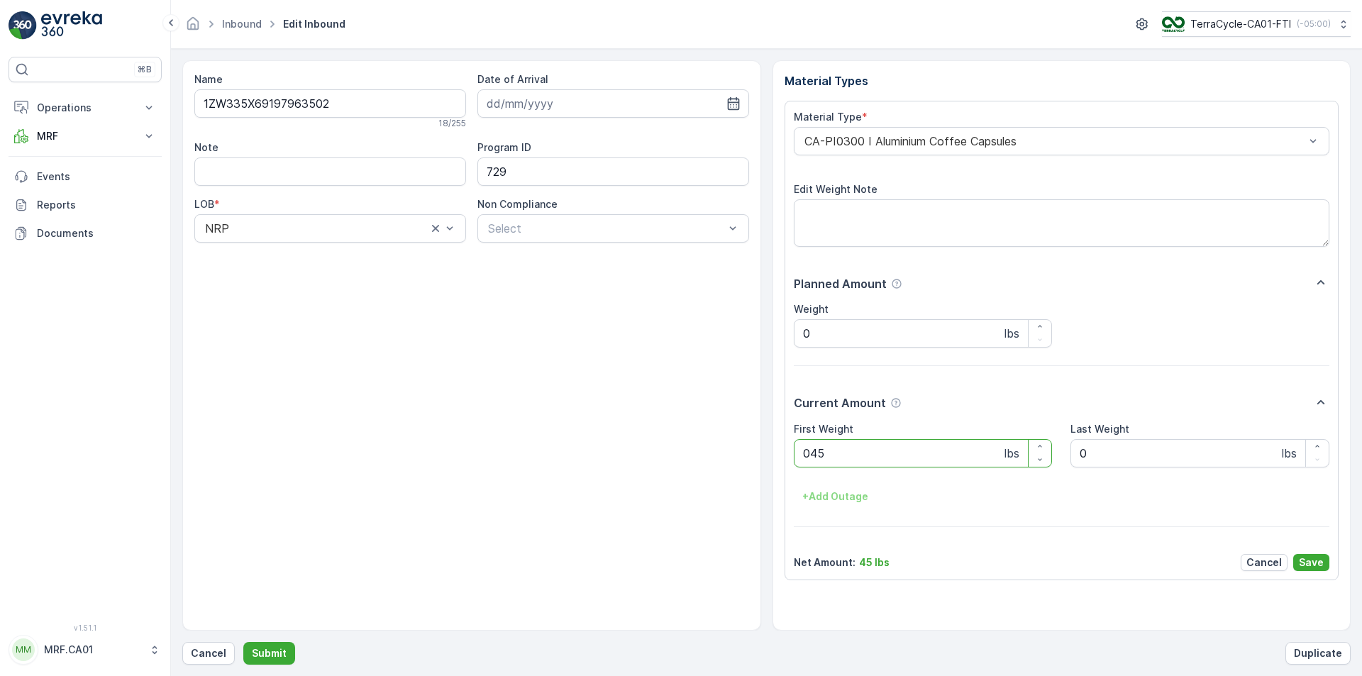
click at [243, 642] on button "Submit" at bounding box center [269, 653] width 52 height 23
type Weight "035"
click at [243, 642] on button "Submit" at bounding box center [269, 653] width 52 height 23
type Weight "032"
click at [243, 642] on button "Submit" at bounding box center [269, 653] width 52 height 23
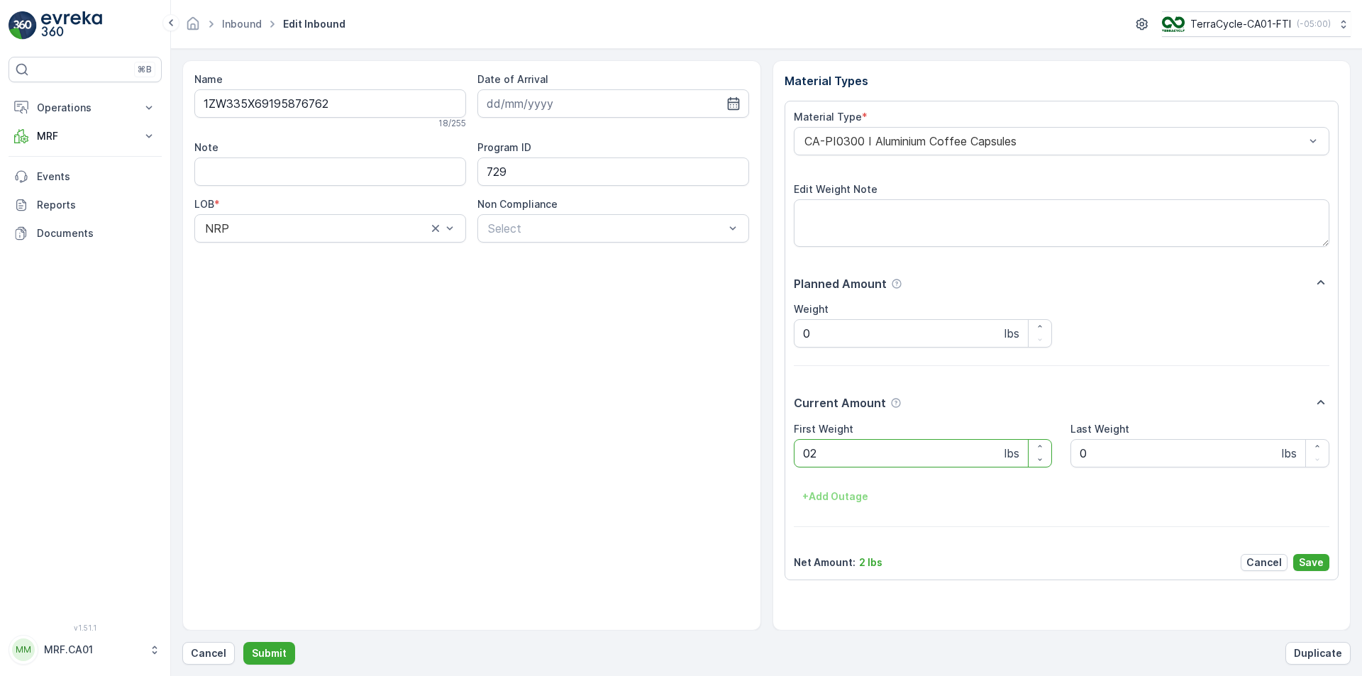
type Weight "028"
click at [243, 642] on button "Submit" at bounding box center [269, 653] width 52 height 23
type Weight "034"
click at [243, 642] on button "Submit" at bounding box center [269, 653] width 52 height 23
type Weight "043"
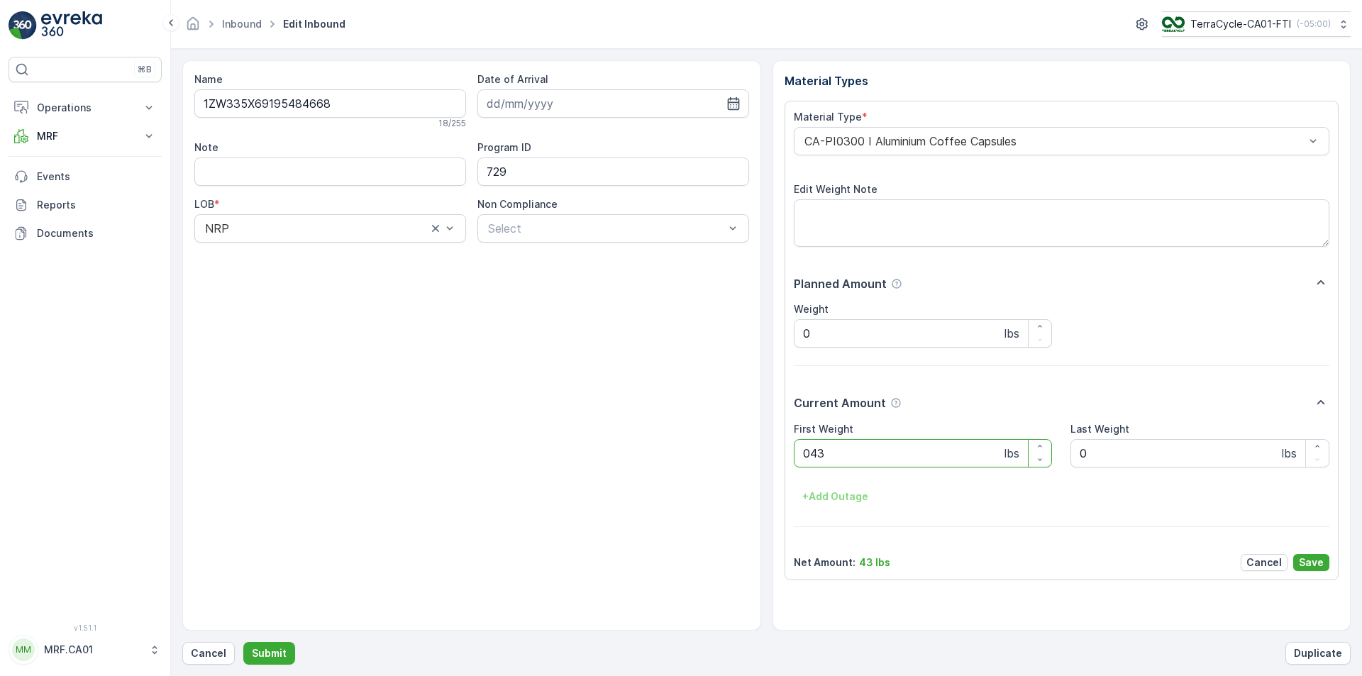
click at [243, 642] on button "Submit" at bounding box center [269, 653] width 52 height 23
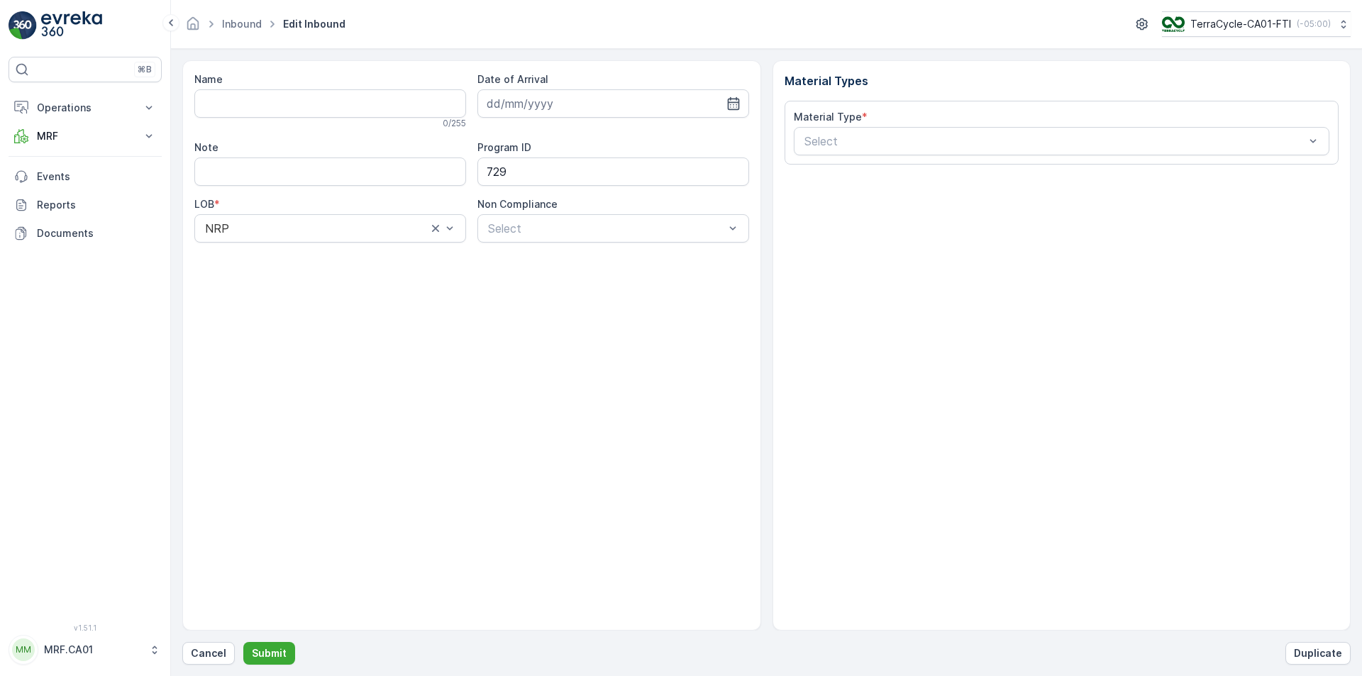
type input "1ZW335X69191913700"
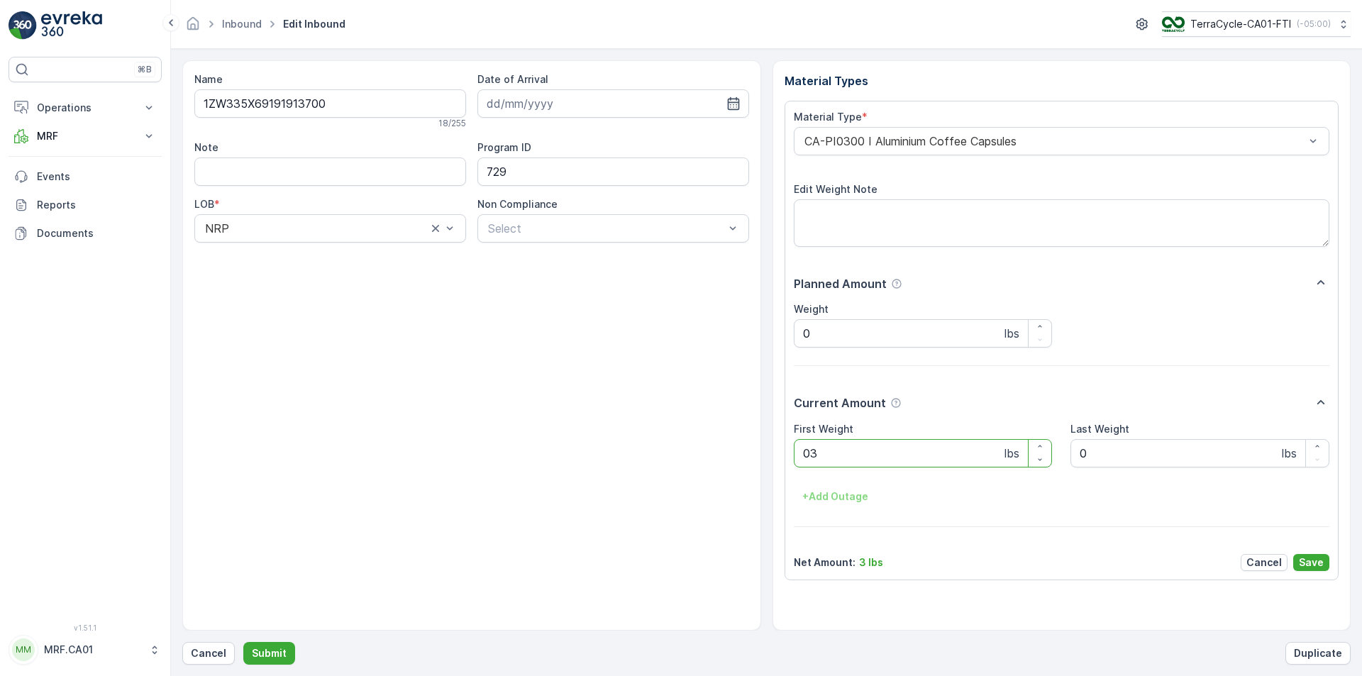
type Weight "033"
click at [243, 642] on button "Submit" at bounding box center [269, 653] width 52 height 23
type Weight "039"
click at [243, 642] on button "Submit" at bounding box center [269, 653] width 52 height 23
type Weight "037"
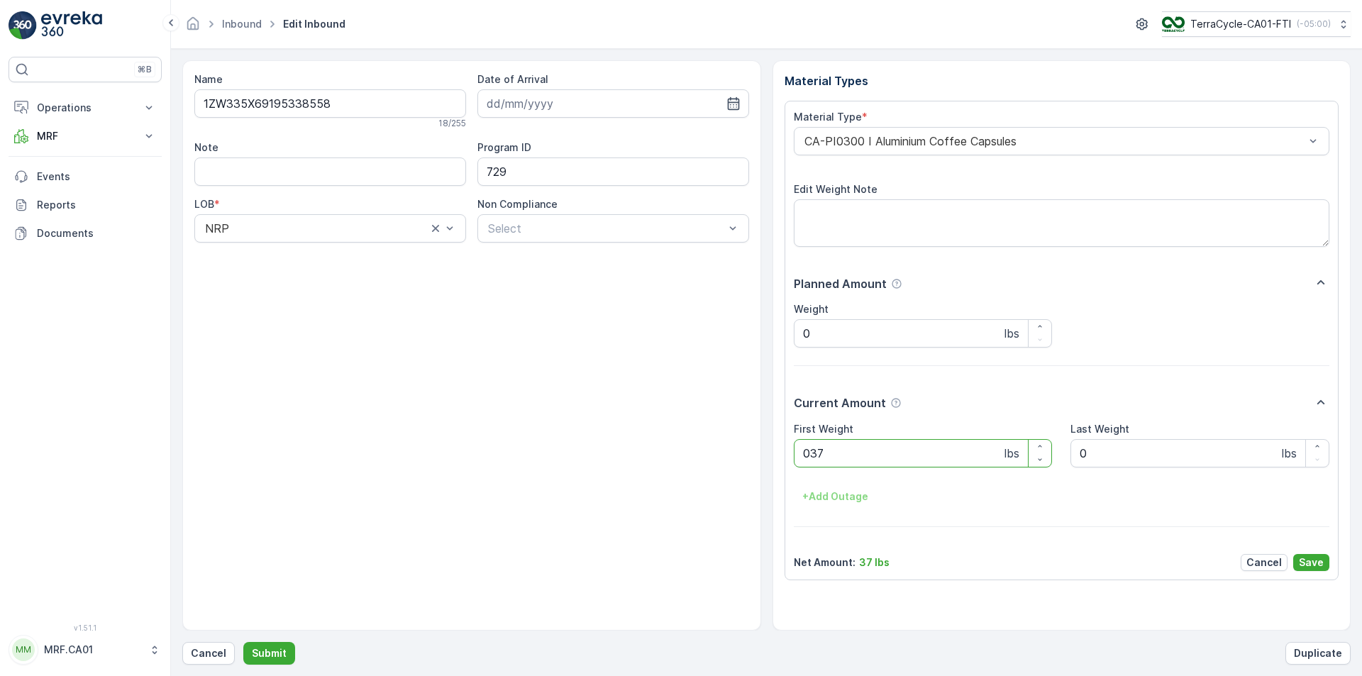
click at [243, 642] on button "Submit" at bounding box center [269, 653] width 52 height 23
type Weight "023"
click at [243, 642] on button "Submit" at bounding box center [269, 653] width 52 height 23
type Weight "063"
click at [243, 642] on button "Submit" at bounding box center [269, 653] width 52 height 23
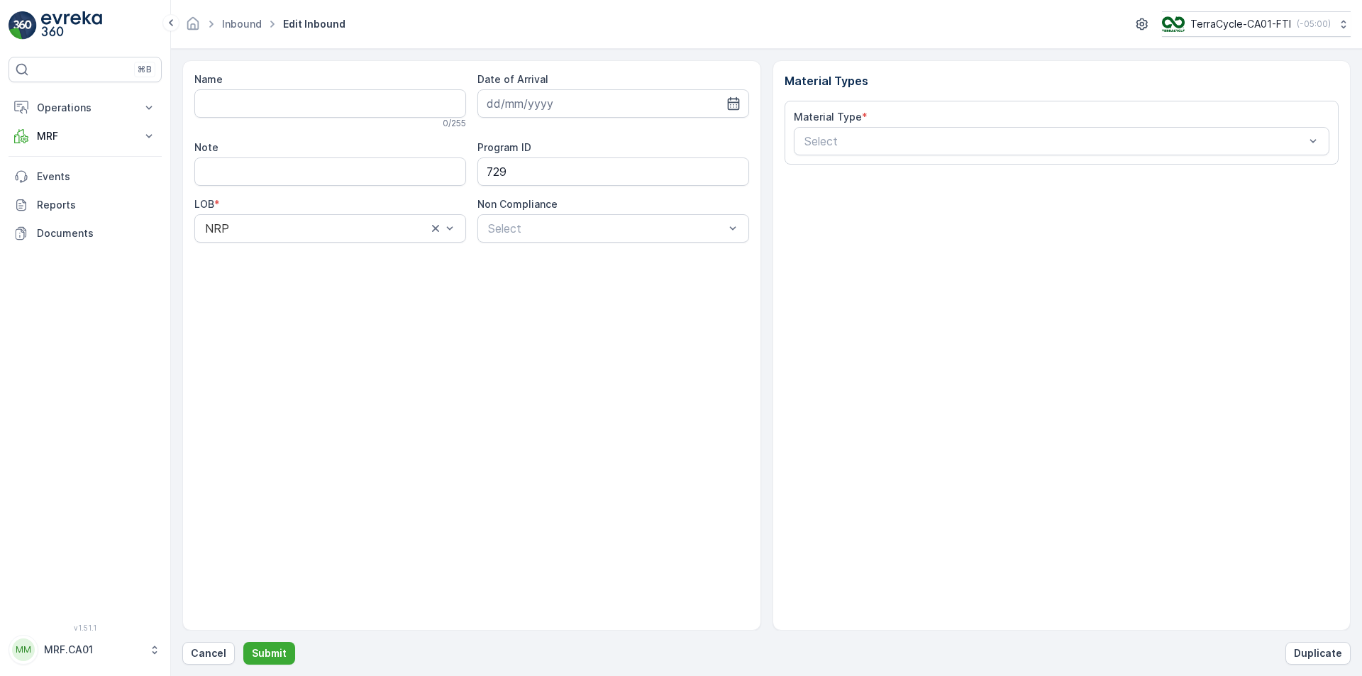
type input "1ZW335X69194220748"
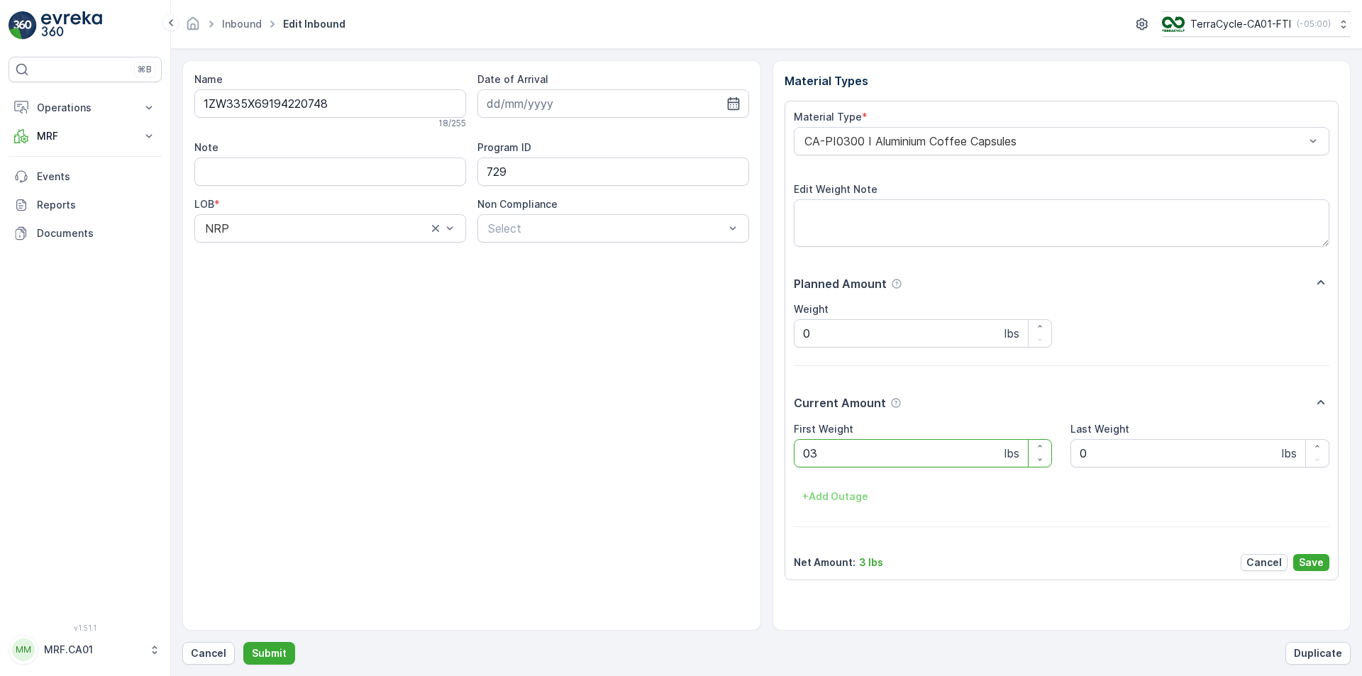
type Weight "035"
click at [243, 642] on button "Submit" at bounding box center [269, 653] width 52 height 23
type Weight "042"
click at [243, 642] on button "Submit" at bounding box center [269, 653] width 52 height 23
type Weight "032"
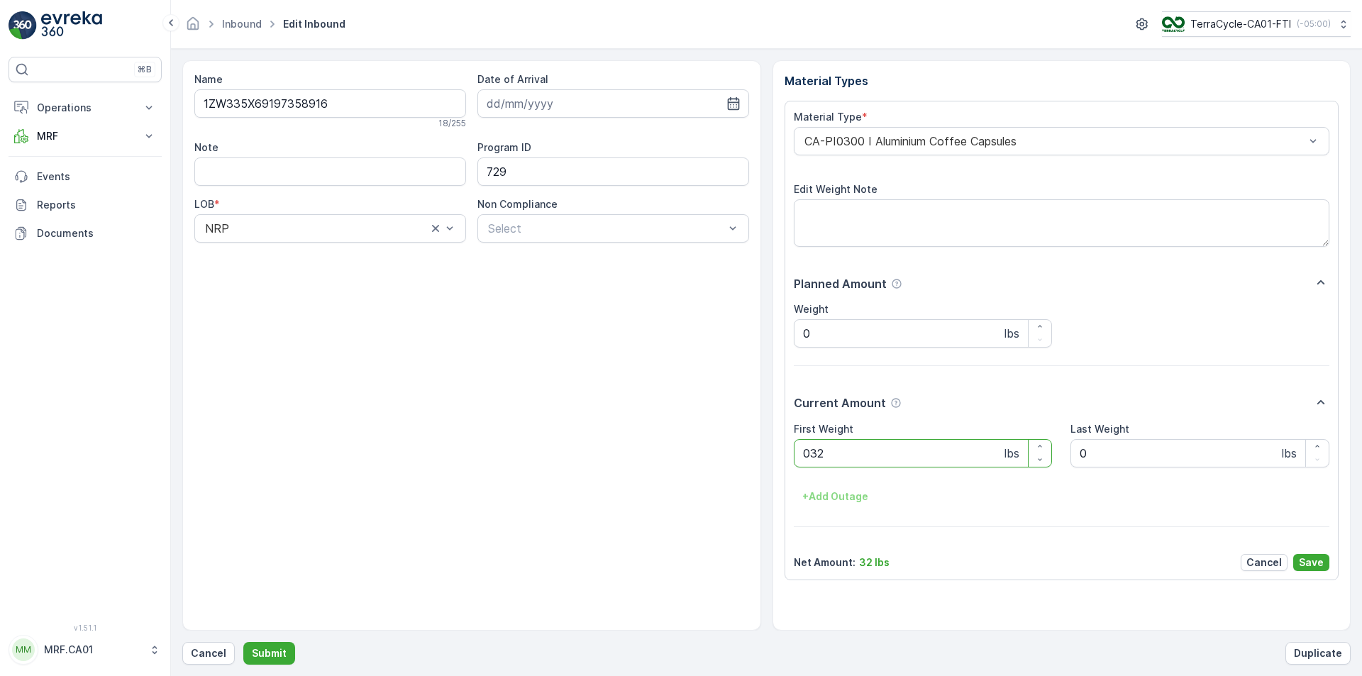
click at [243, 642] on button "Submit" at bounding box center [269, 653] width 52 height 23
type Weight "023"
click at [243, 642] on button "Submit" at bounding box center [269, 653] width 52 height 23
type Weight "031"
click at [243, 642] on button "Submit" at bounding box center [269, 653] width 52 height 23
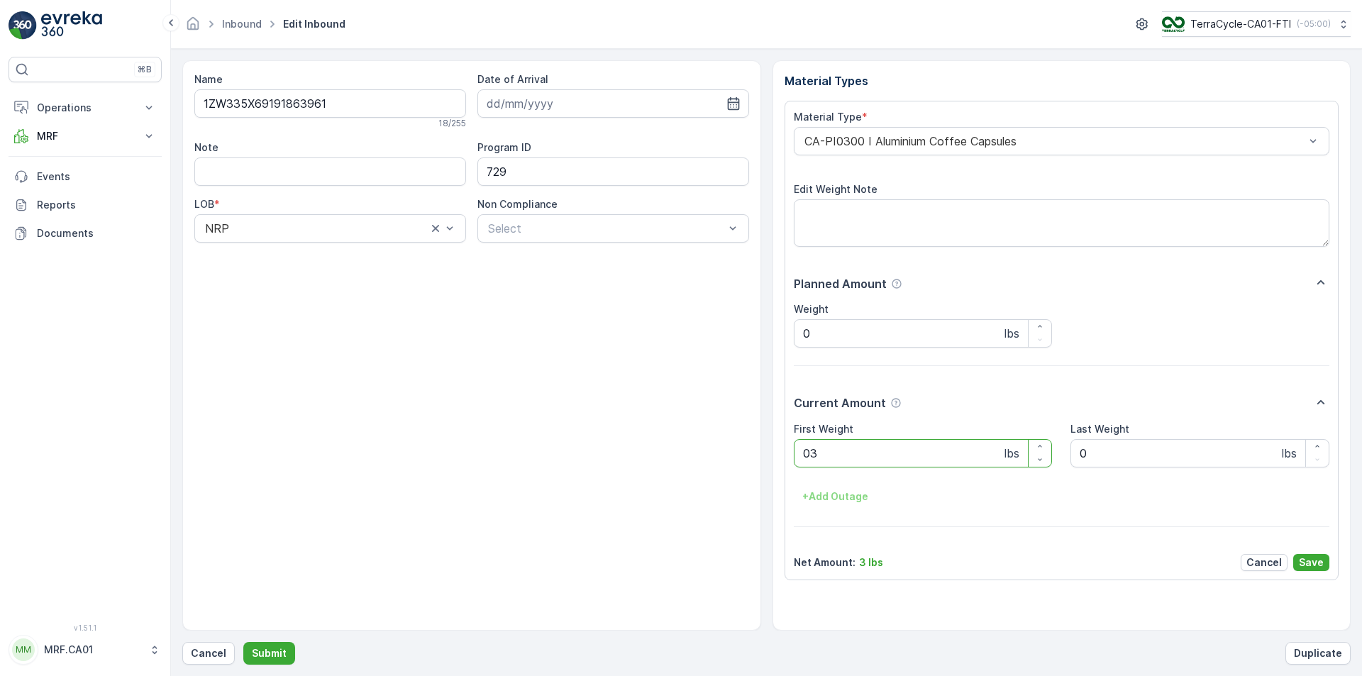
type Weight "037"
click at [243, 642] on button "Submit" at bounding box center [269, 653] width 52 height 23
type Weight "034"
click at [243, 642] on button "Submit" at bounding box center [269, 653] width 52 height 23
type Weight "028"
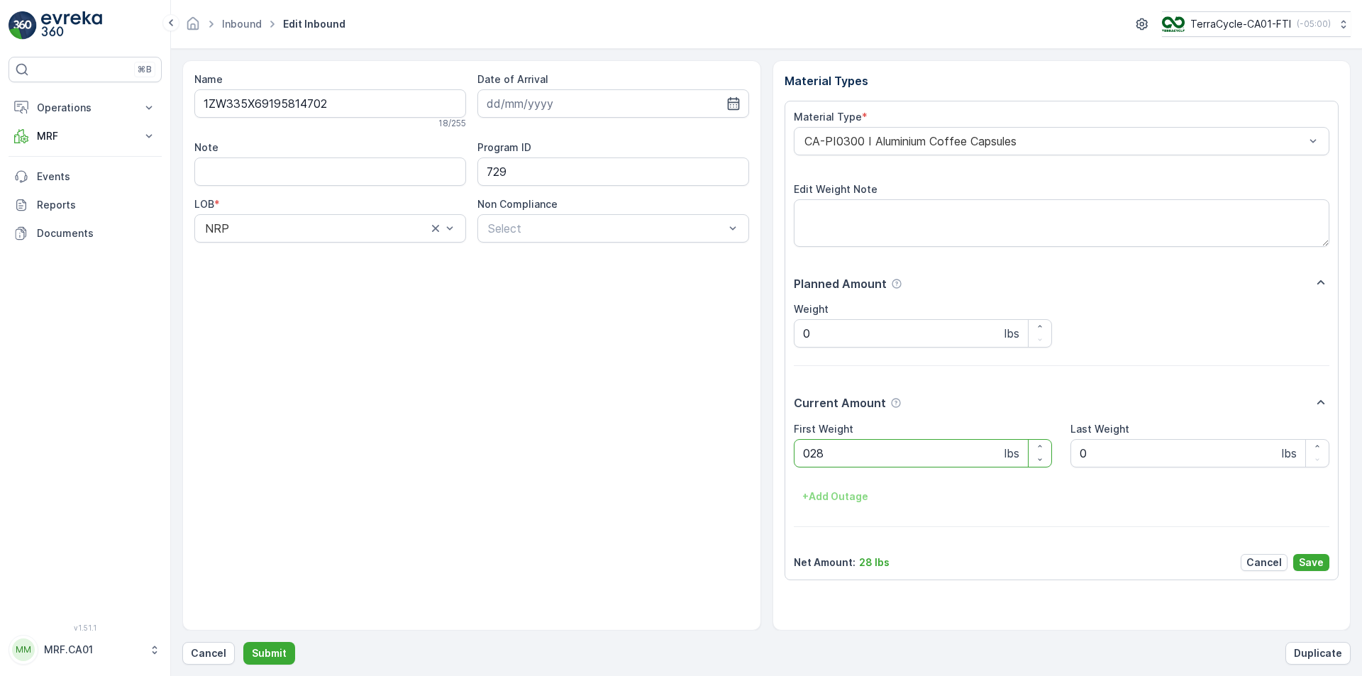
click at [243, 642] on button "Submit" at bounding box center [269, 653] width 52 height 23
